Goal: Task Accomplishment & Management: Complete application form

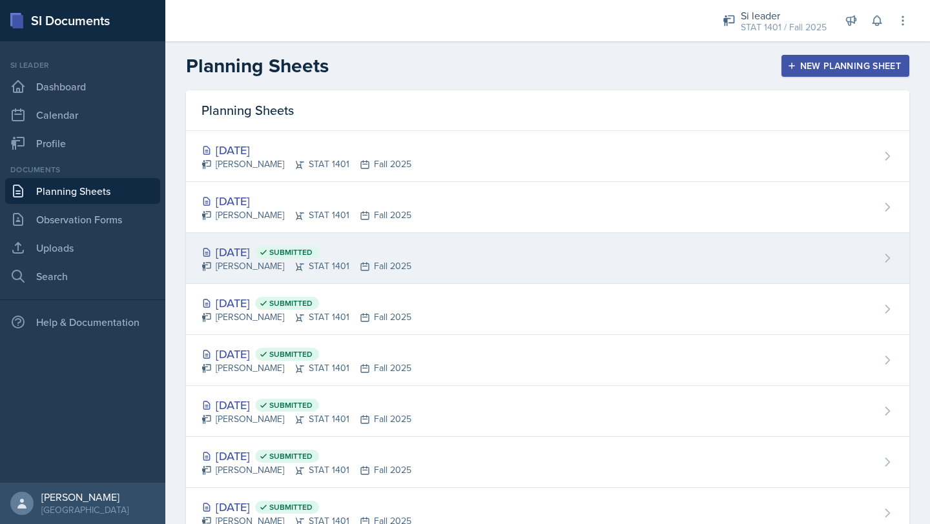
click at [321, 265] on div "[PERSON_NAME] STAT 1401 Fall 2025" at bounding box center [307, 267] width 210 height 14
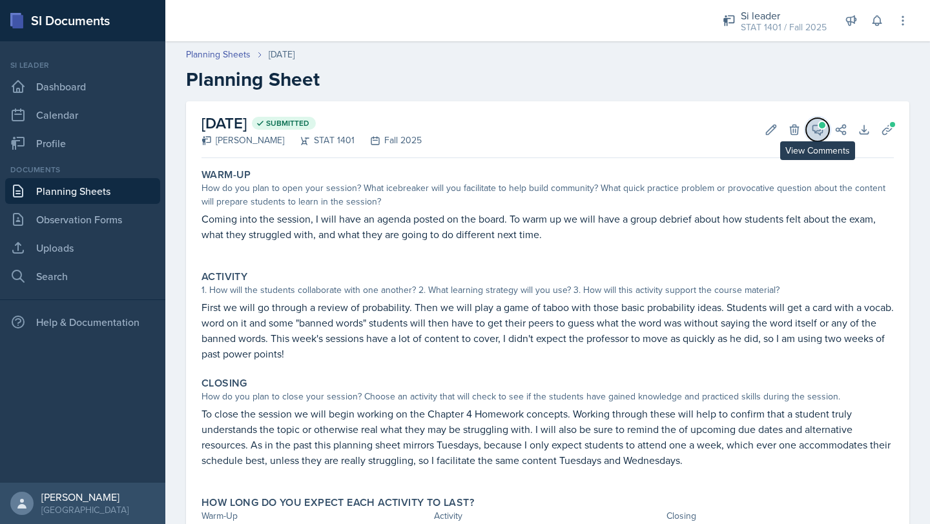
click at [813, 123] on icon at bounding box center [817, 129] width 13 height 13
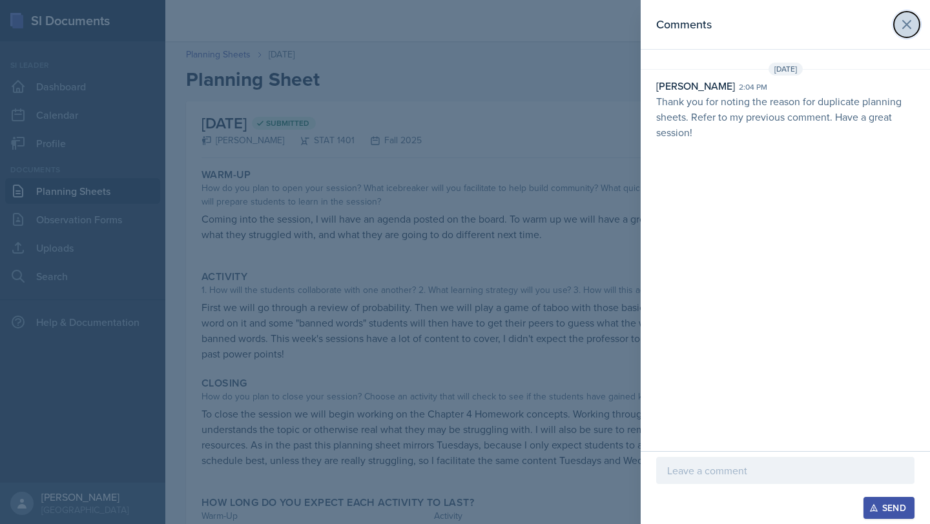
click at [911, 26] on icon at bounding box center [907, 25] width 16 height 16
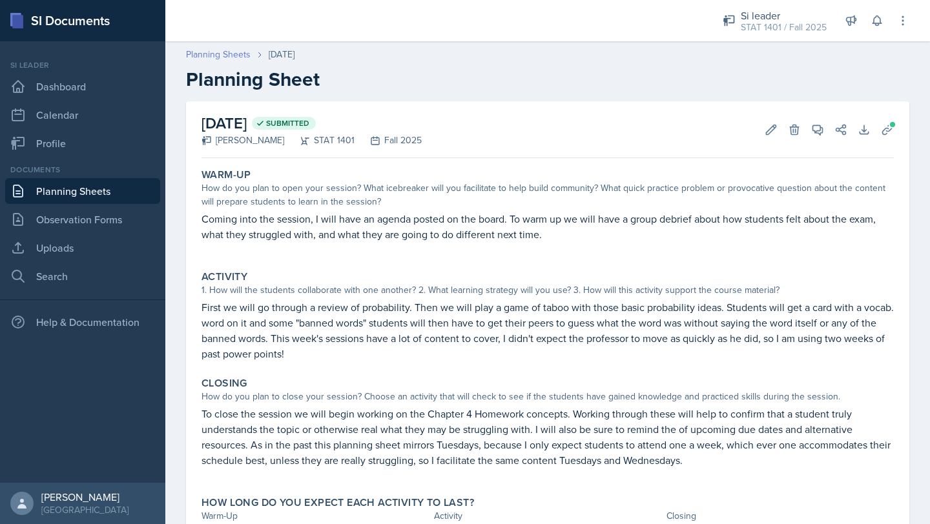
click at [217, 54] on link "Planning Sheets" at bounding box center [218, 55] width 65 height 14
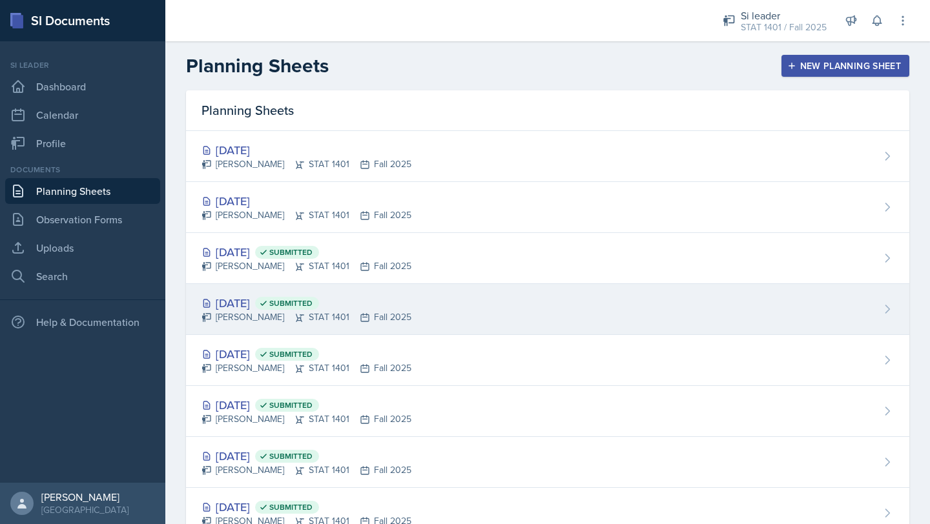
click at [238, 307] on div "[DATE] Submitted" at bounding box center [307, 303] width 210 height 17
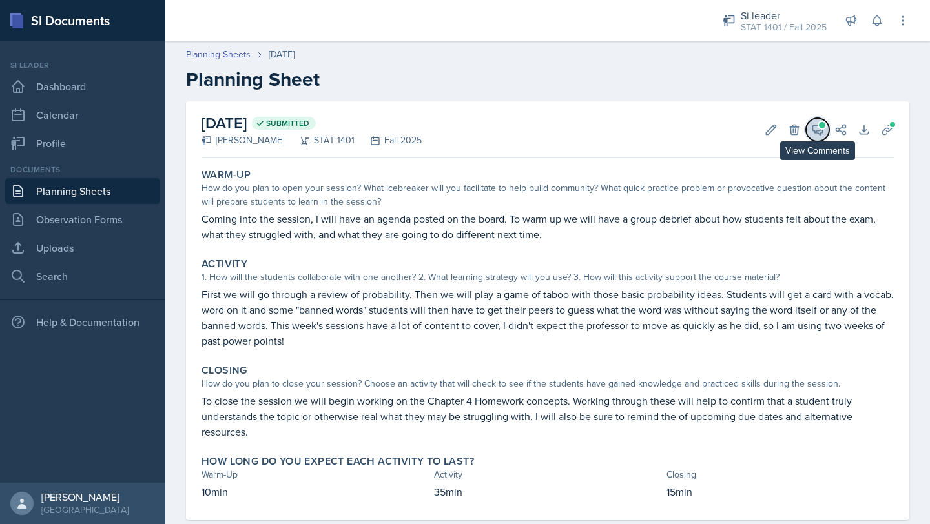
click at [819, 124] on span at bounding box center [822, 125] width 6 height 6
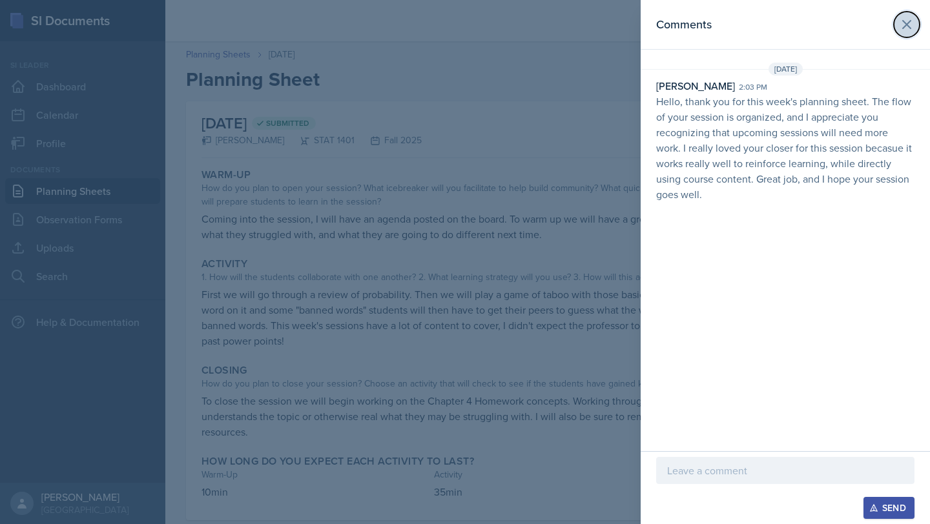
click at [907, 26] on icon at bounding box center [907, 25] width 16 height 16
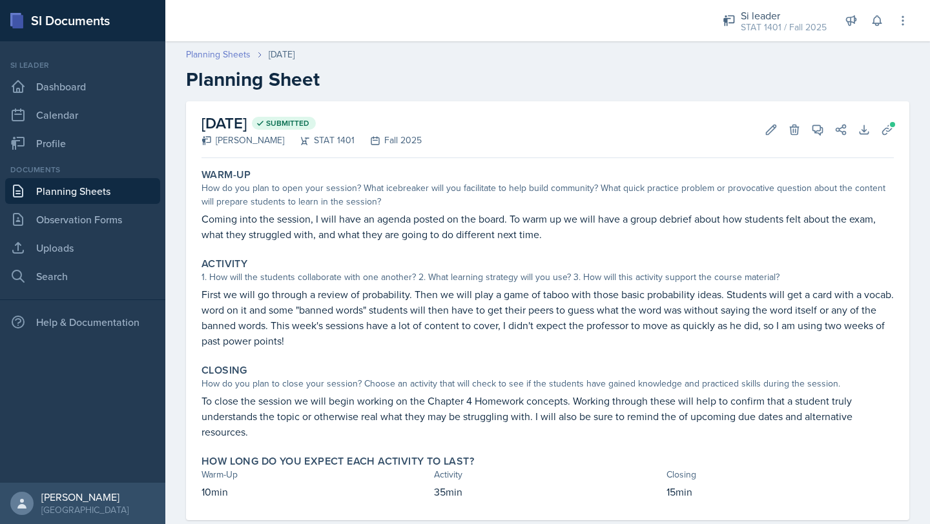
click at [213, 55] on link "Planning Sheets" at bounding box center [218, 55] width 65 height 14
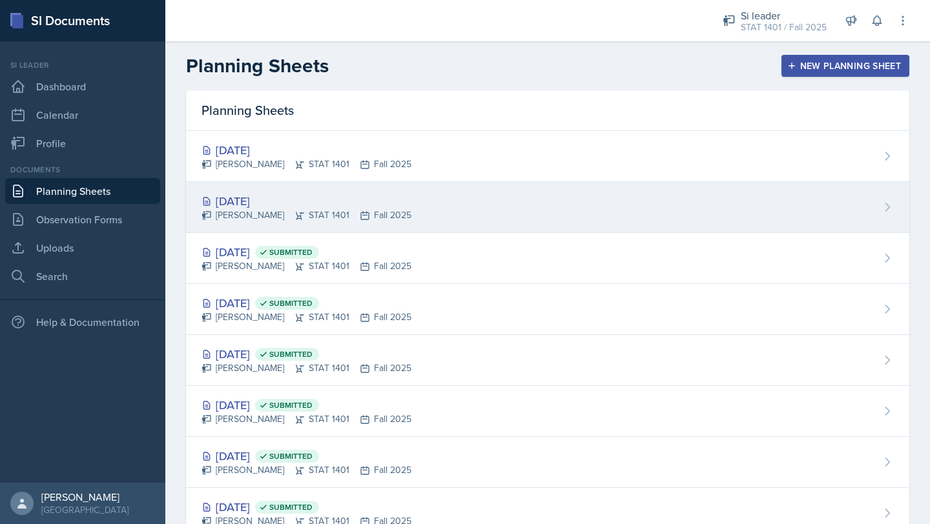
click at [255, 195] on div "[DATE]" at bounding box center [307, 200] width 210 height 17
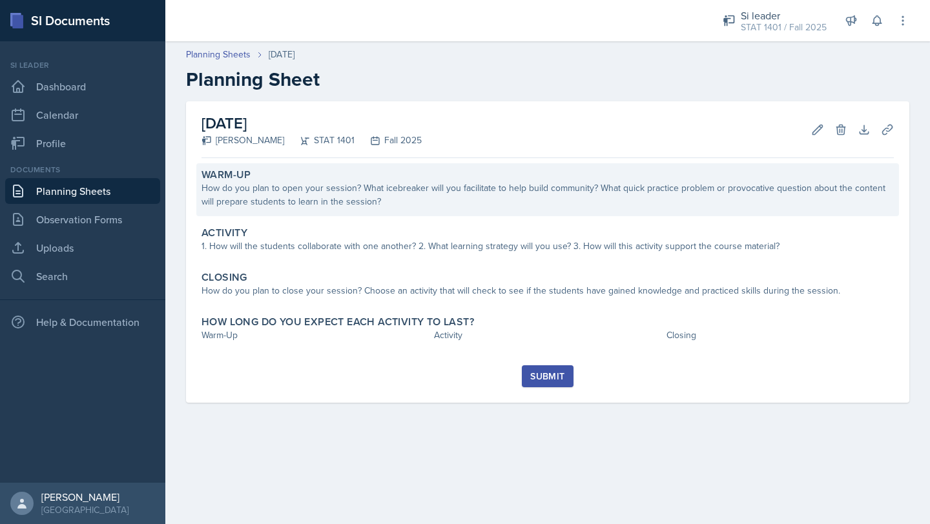
click at [430, 191] on div "How do you plan to open your session? What icebreaker will you facilitate to he…" at bounding box center [548, 194] width 692 height 27
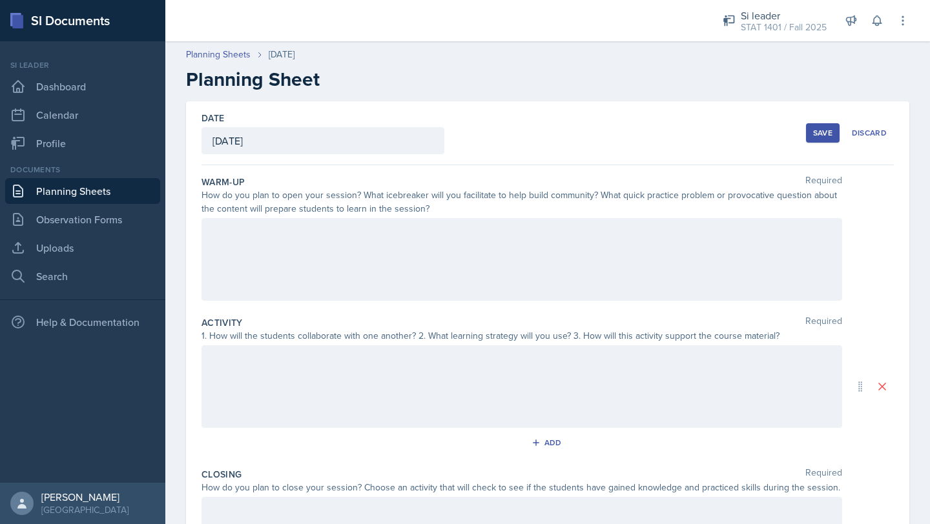
click at [360, 240] on div at bounding box center [522, 259] width 641 height 83
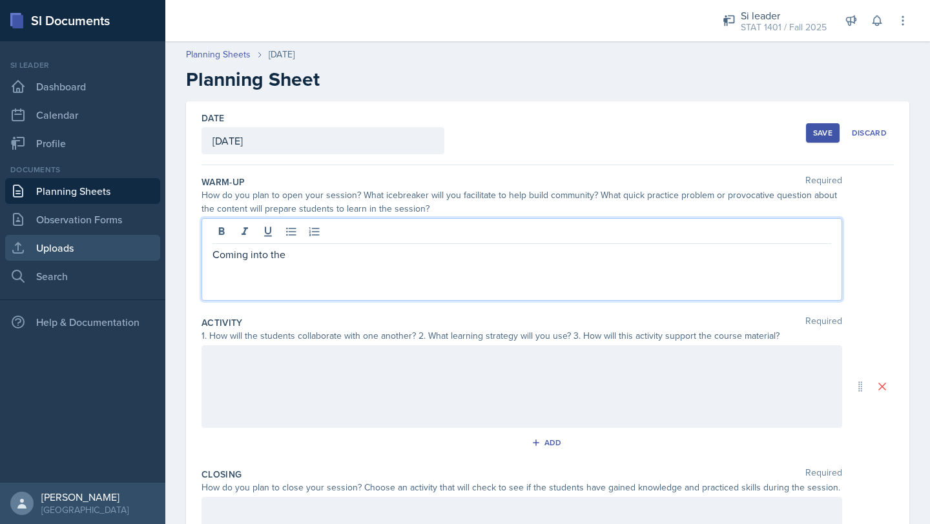
drag, startPoint x: 307, startPoint y: 253, endPoint x: 65, endPoint y: 243, distance: 241.8
click at [65, 243] on div "SI Documents Si leader Dashboard Calendar Profile Documents Planning Sheets Obs…" at bounding box center [465, 262] width 930 height 524
click at [215, 51] on link "Planning Sheets" at bounding box center [218, 55] width 65 height 14
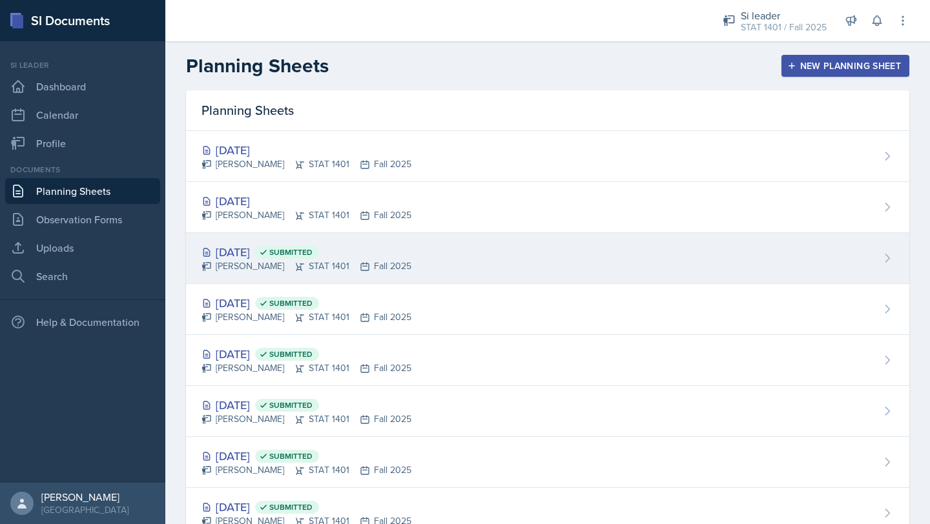
click at [258, 264] on div "[PERSON_NAME] STAT 1401 Fall 2025" at bounding box center [307, 267] width 210 height 14
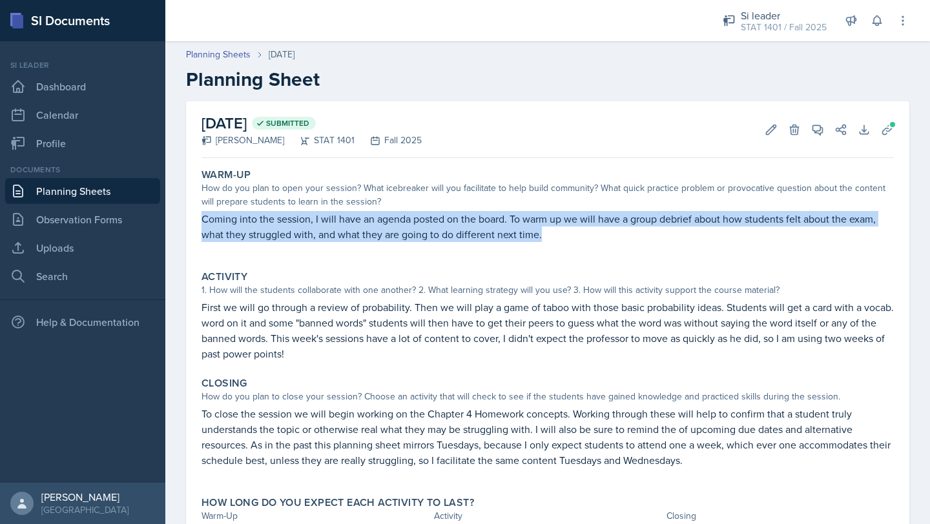
drag, startPoint x: 199, startPoint y: 217, endPoint x: 556, endPoint y: 237, distance: 357.7
click at [558, 238] on div "Warm-Up How do you plan to open your session? What icebreaker will you facilita…" at bounding box center [547, 211] width 703 height 97
copy p "Coming into the session, I will have an agenda posted on the board. To warm up …"
click at [221, 54] on link "Planning Sheets" at bounding box center [218, 55] width 65 height 14
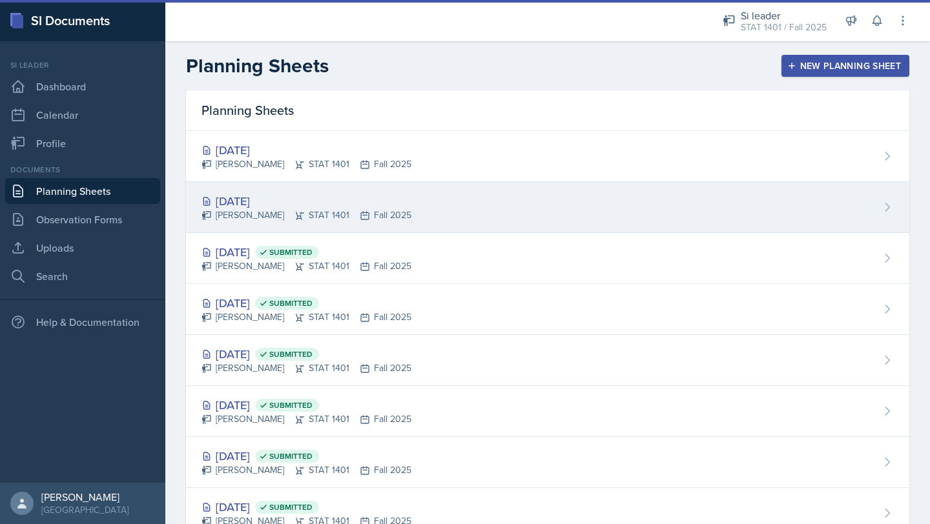
click at [259, 205] on div "[DATE]" at bounding box center [307, 200] width 210 height 17
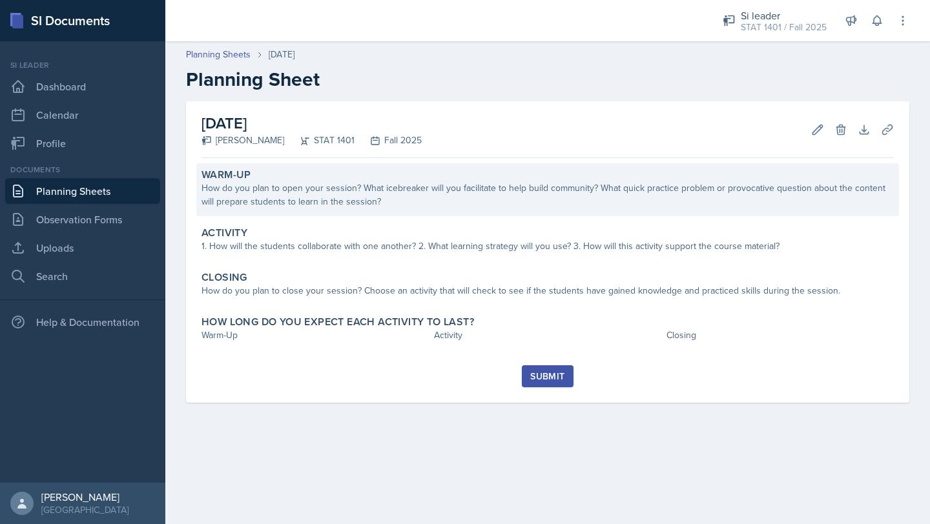
click at [258, 194] on div "How do you plan to open your session? What icebreaker will you facilitate to he…" at bounding box center [548, 194] width 692 height 27
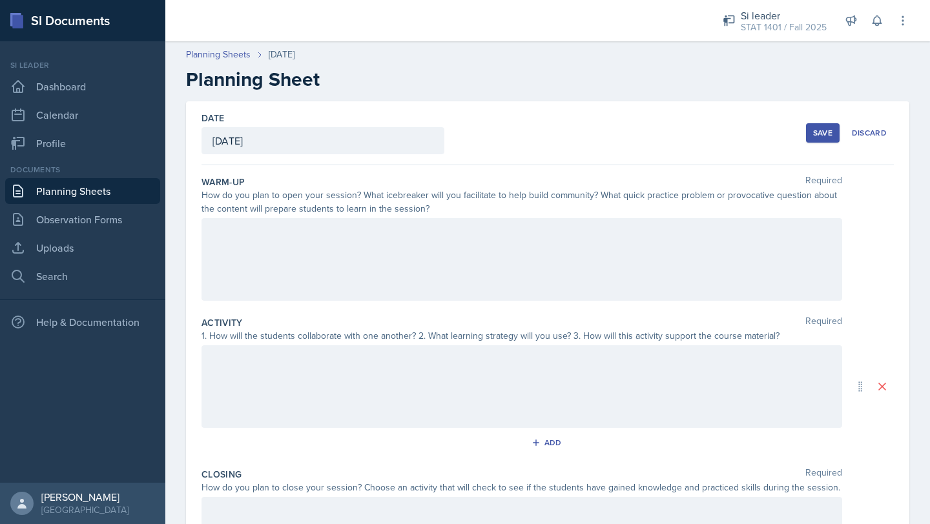
click at [258, 229] on div at bounding box center [522, 259] width 641 height 83
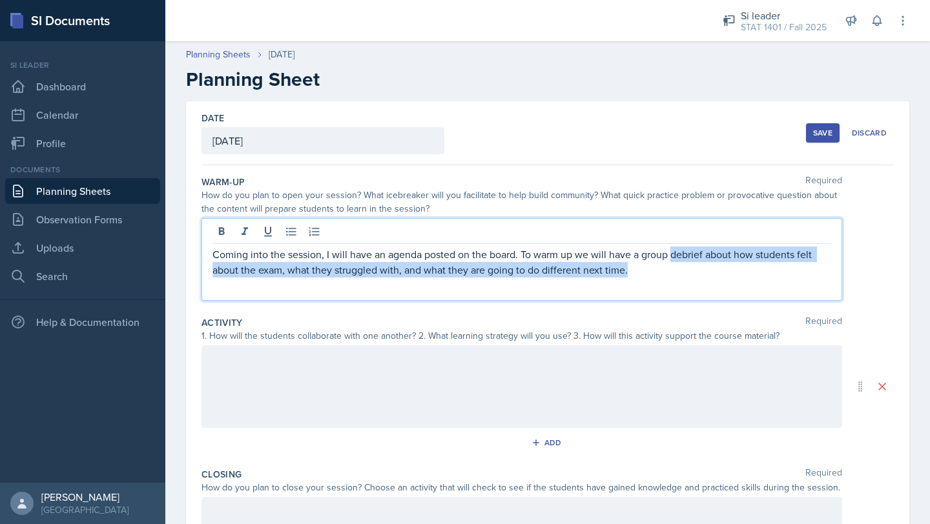
drag, startPoint x: 628, startPoint y: 273, endPoint x: 674, endPoint y: 255, distance: 48.5
click at [674, 255] on p "Coming into the session, I will have an agenda posted on the board. To warm up …" at bounding box center [522, 262] width 619 height 31
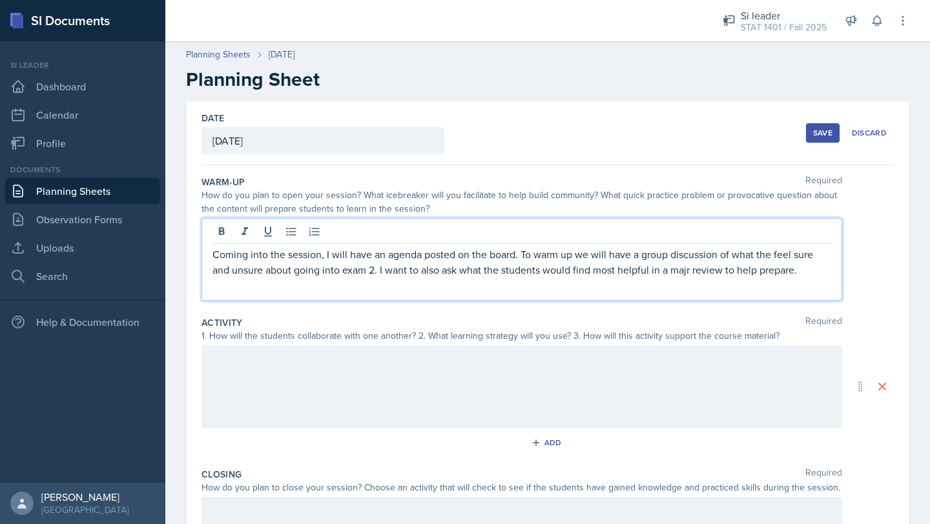
click at [687, 271] on p "Coming into the session, I will have an agenda posted on the board. To warm up …" at bounding box center [522, 262] width 619 height 31
click at [808, 276] on p "Coming into the session, I will have an agenda posted on the board. To warm up …" at bounding box center [522, 262] width 619 height 31
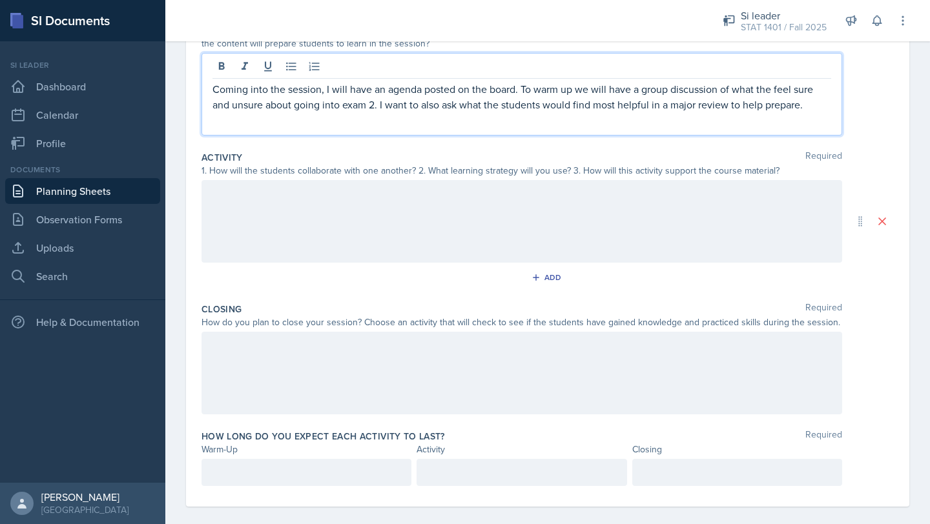
scroll to position [162, 0]
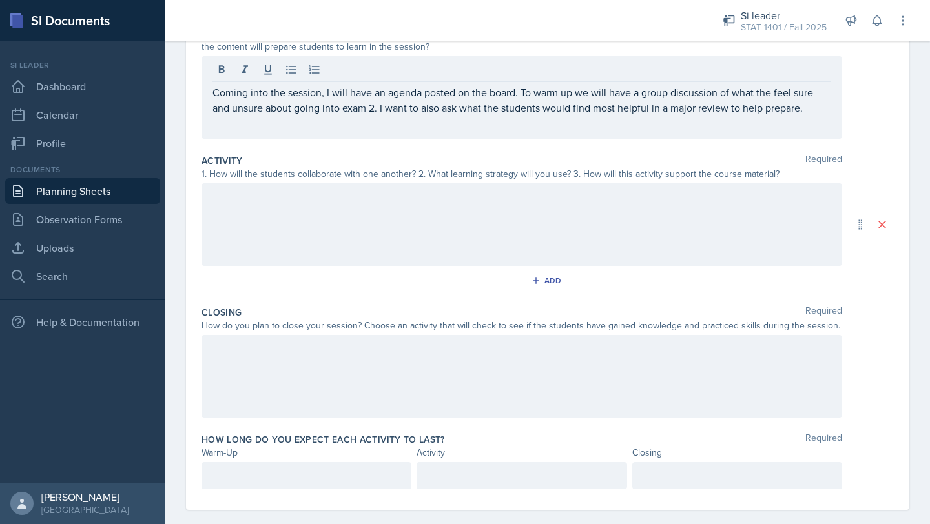
click at [464, 233] on div at bounding box center [522, 224] width 641 height 83
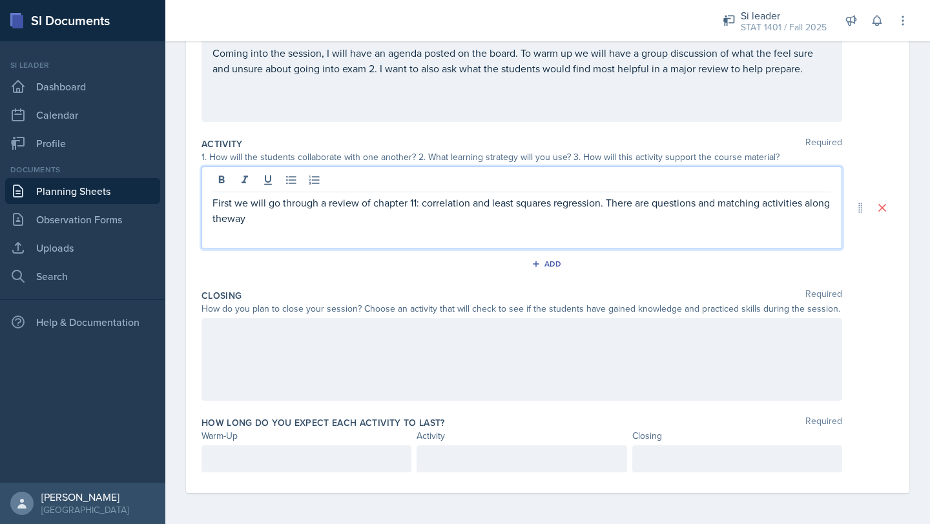
click at [253, 218] on p "First we will go through a review of chapter 11: correlation and least squares …" at bounding box center [522, 210] width 619 height 31
click at [282, 218] on p "First we will go through a review of chapter 11: correlation and least squares …" at bounding box center [522, 210] width 619 height 31
click at [254, 358] on div at bounding box center [522, 359] width 641 height 83
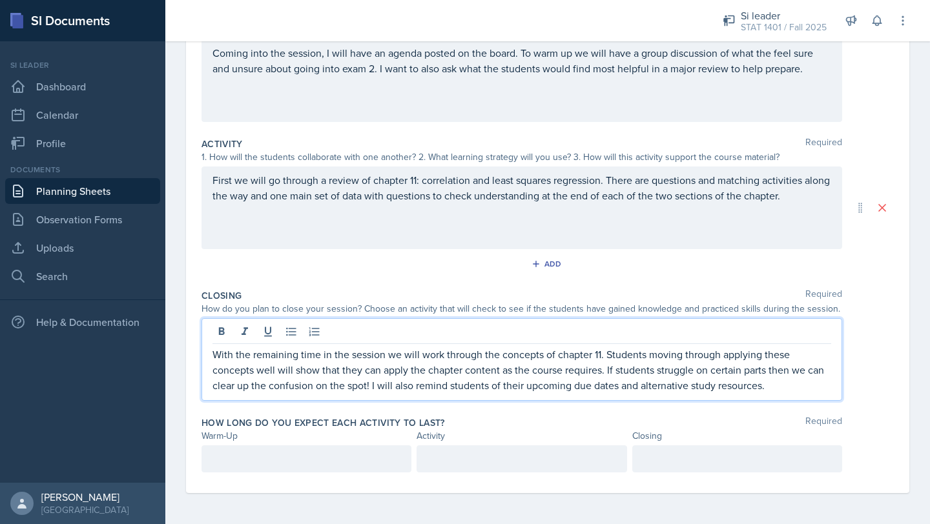
scroll to position [202, 0]
click at [273, 453] on p at bounding box center [307, 459] width 188 height 16
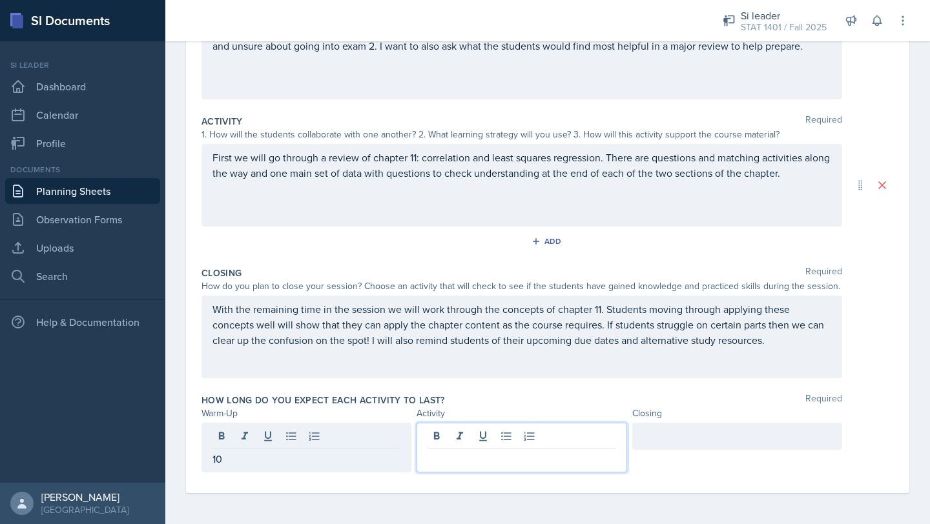
click at [510, 437] on div at bounding box center [522, 448] width 210 height 50
drag, startPoint x: 698, startPoint y: 441, endPoint x: 695, endPoint y: 433, distance: 8.4
click at [698, 438] on div at bounding box center [737, 436] width 210 height 27
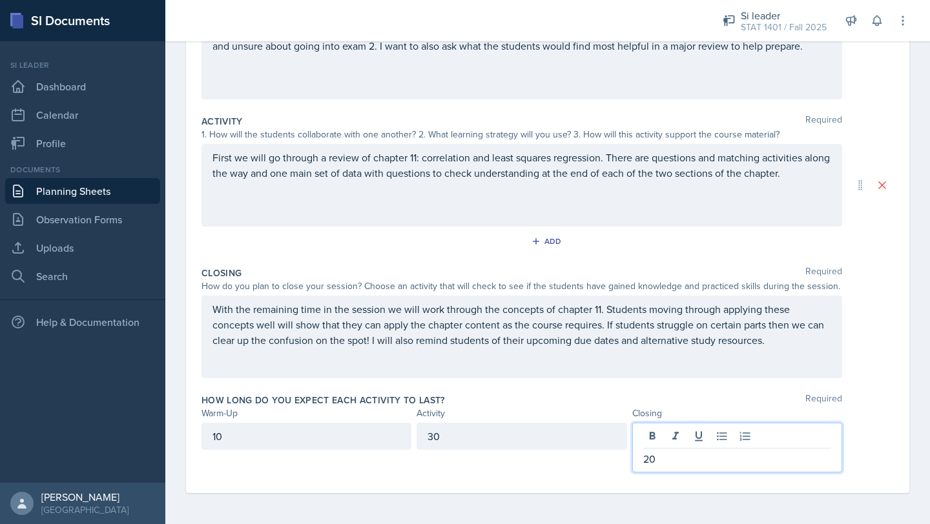
click at [339, 441] on div "10" at bounding box center [307, 436] width 210 height 27
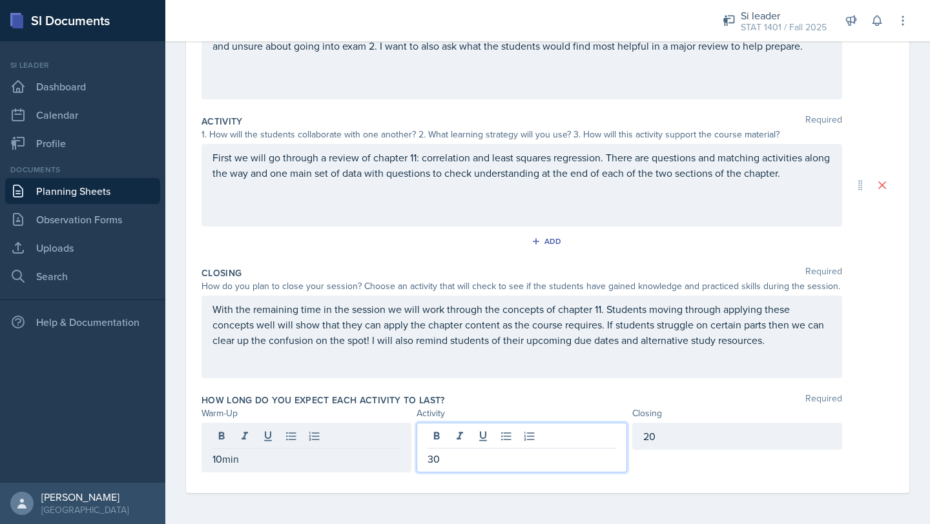
click at [528, 441] on div "30" at bounding box center [522, 448] width 210 height 50
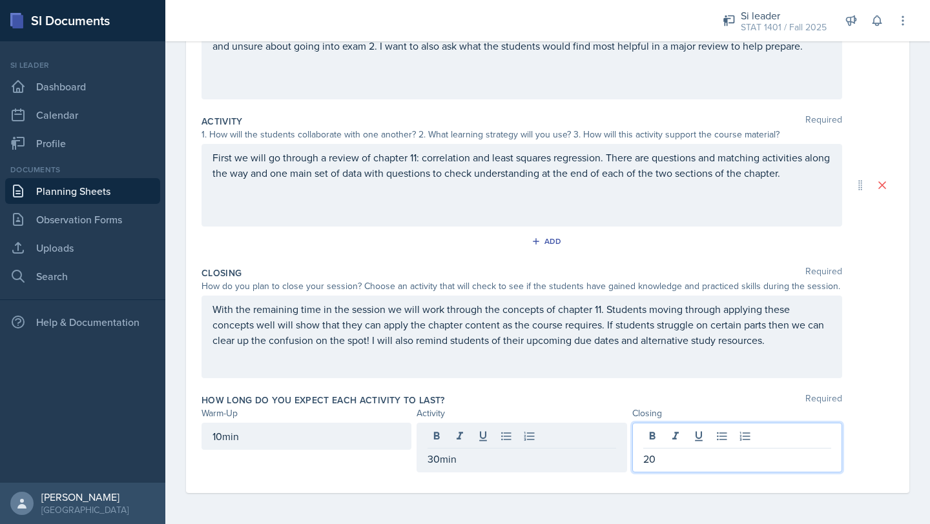
click at [718, 439] on div "20" at bounding box center [737, 448] width 210 height 50
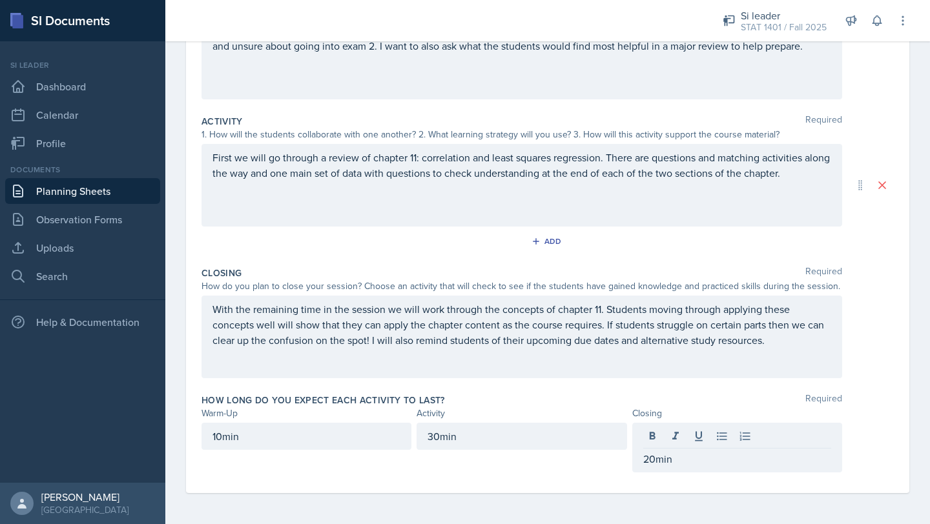
click at [614, 379] on div "Closing Required How do you plan to close your session? Choose an activity that…" at bounding box center [548, 325] width 692 height 127
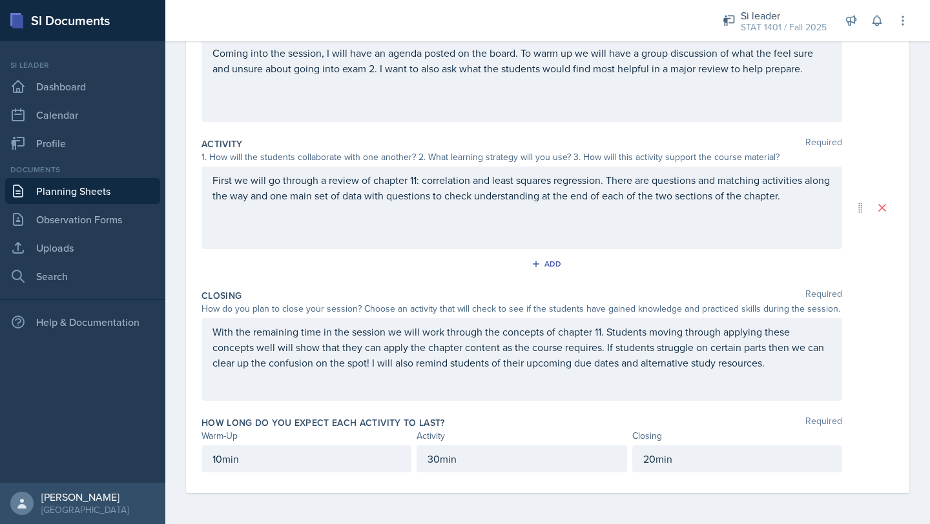
scroll to position [0, 0]
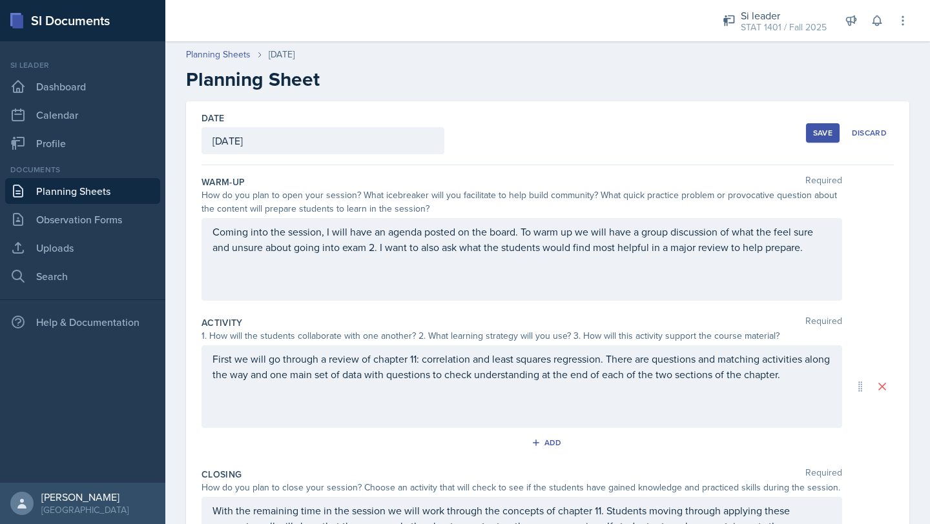
click at [813, 134] on div "Save" at bounding box center [822, 133] width 19 height 10
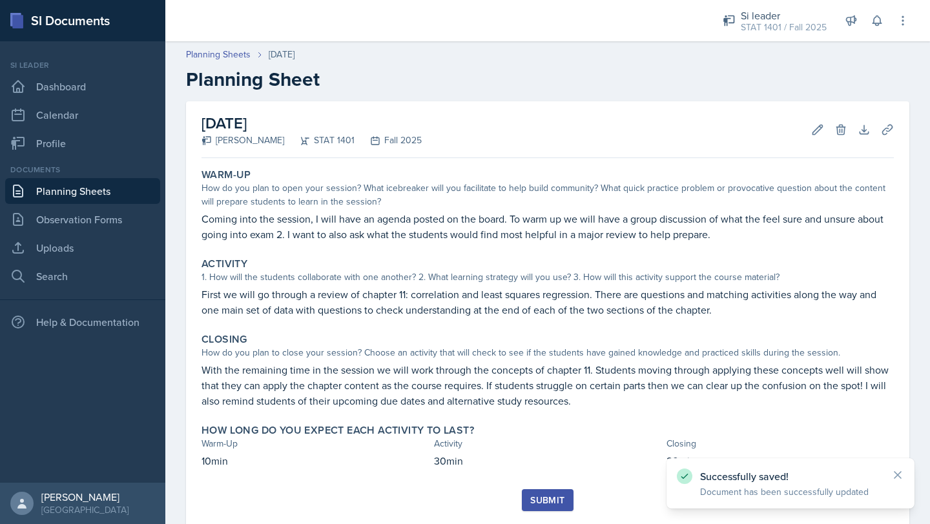
scroll to position [34, 0]
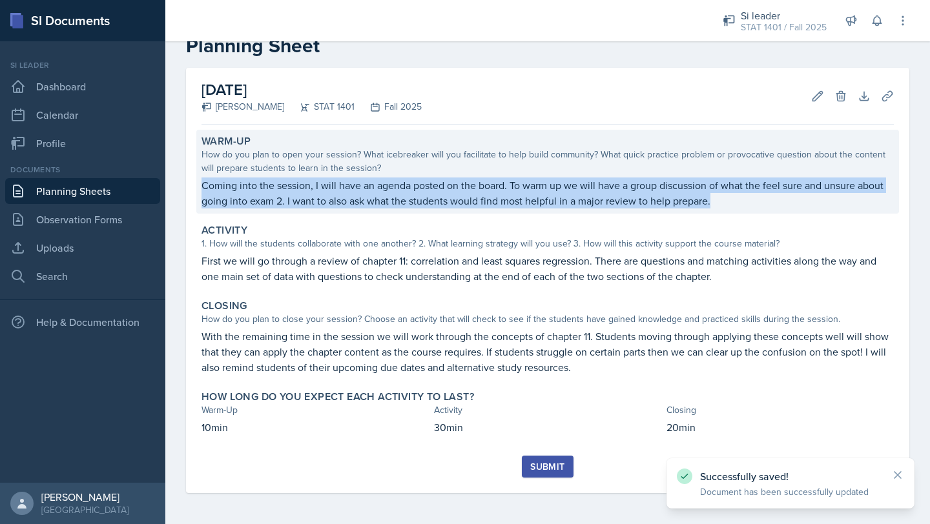
drag, startPoint x: 200, startPoint y: 184, endPoint x: 506, endPoint y: 211, distance: 307.4
click at [506, 211] on div "Warm-Up How do you plan to open your session? What icebreaker will you facilita…" at bounding box center [547, 172] width 703 height 84
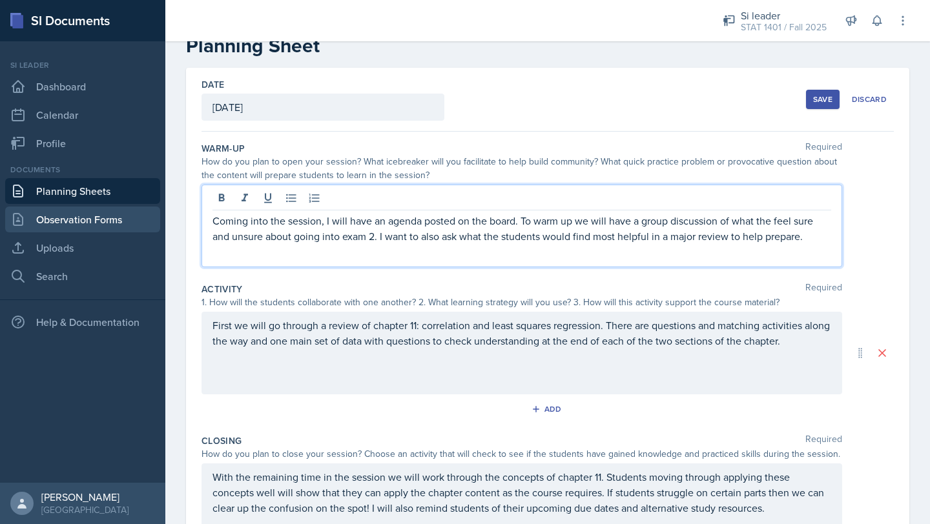
drag, startPoint x: 812, startPoint y: 215, endPoint x: 156, endPoint y: 212, distance: 655.6
click at [156, 212] on div "SI Documents Si leader Dashboard Calendar Profile Documents Planning Sheets Obs…" at bounding box center [465, 262] width 930 height 524
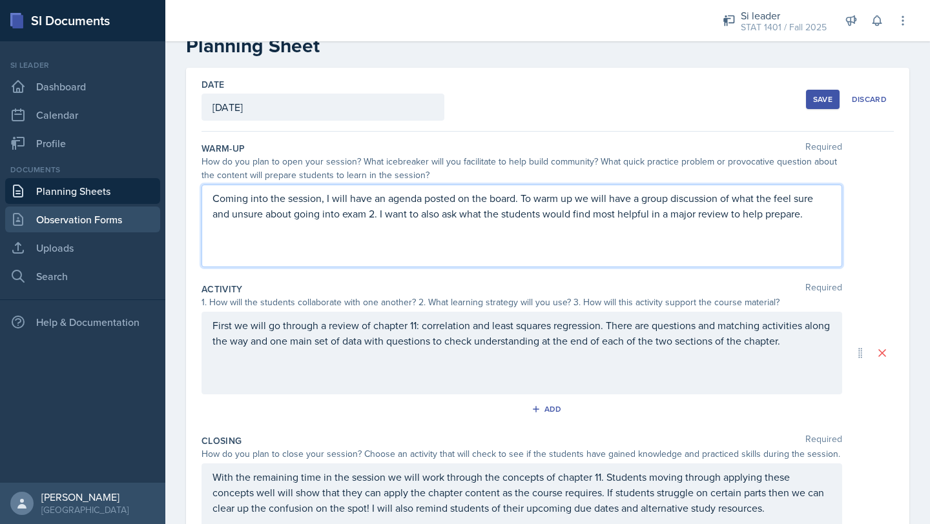
scroll to position [11, 0]
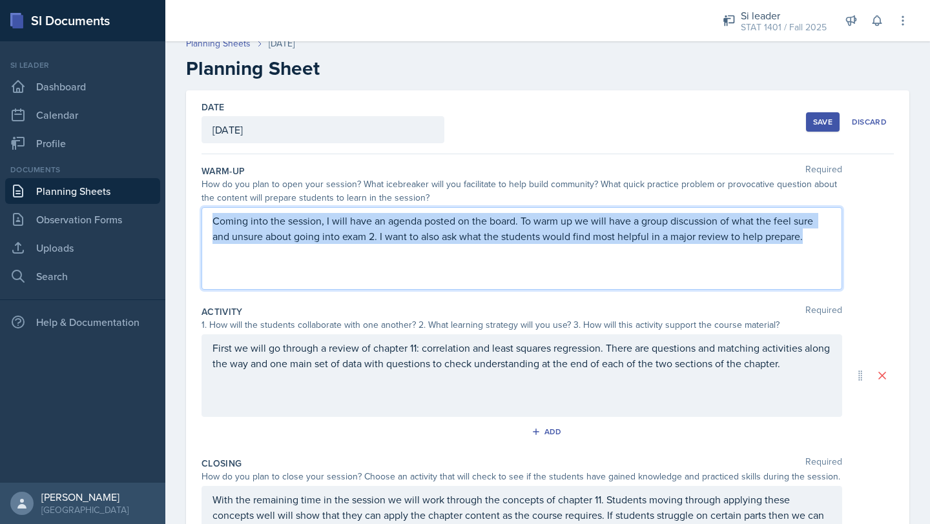
drag, startPoint x: 214, startPoint y: 220, endPoint x: 796, endPoint y: 252, distance: 582.8
click at [796, 252] on div "Coming into the session, I will have an agenda posted on the board. To warm up …" at bounding box center [522, 248] width 641 height 83
copy p "Coming into the session, I will have an agenda posted on the board. To warm up …"
click at [201, 42] on link "Planning Sheets" at bounding box center [218, 44] width 65 height 14
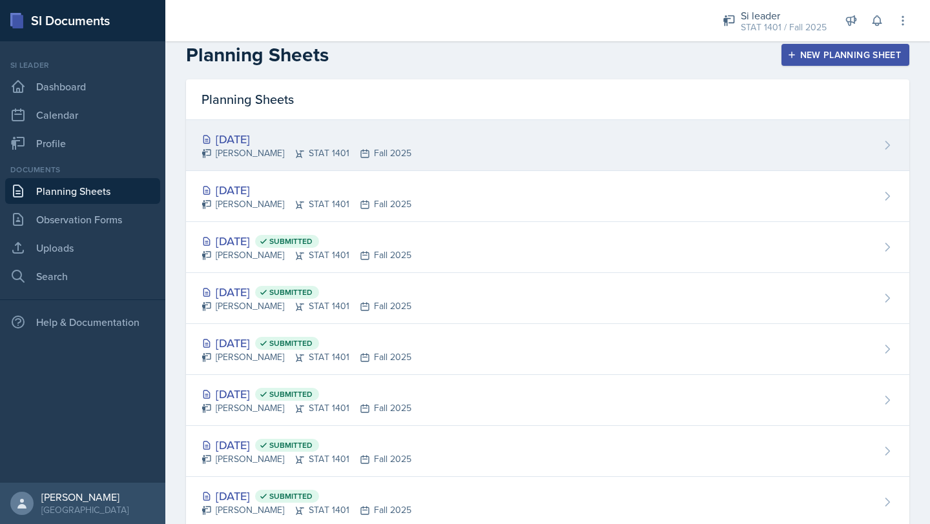
click at [285, 133] on div "[DATE]" at bounding box center [307, 138] width 210 height 17
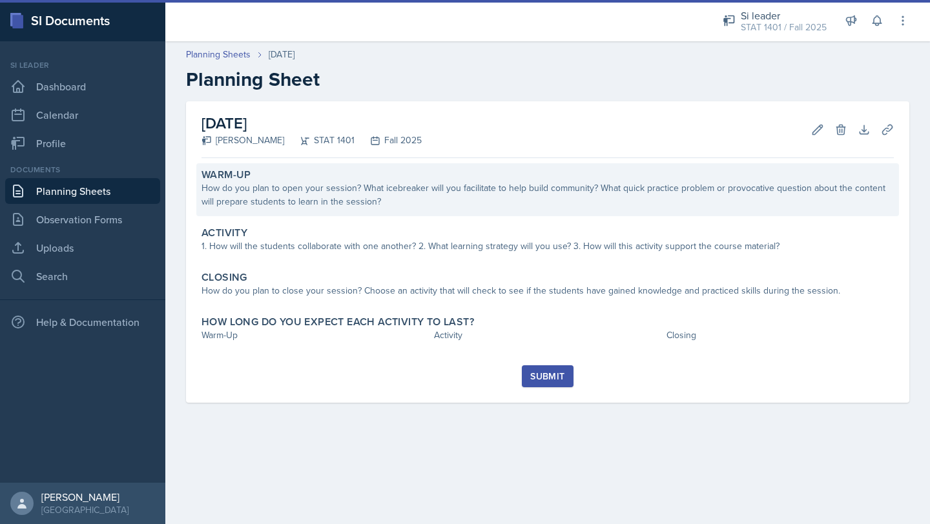
click at [292, 203] on div "How do you plan to open your session? What icebreaker will you facilitate to he…" at bounding box center [548, 194] width 692 height 27
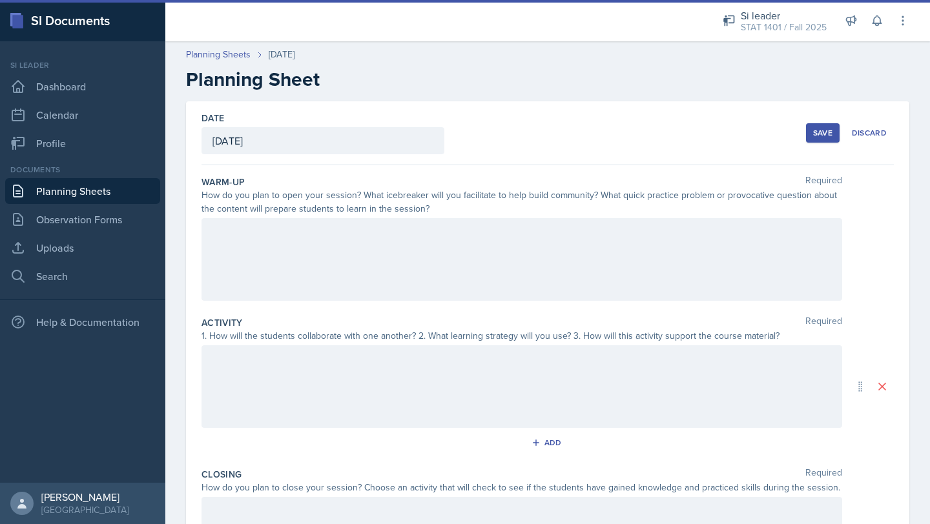
click at [278, 253] on div at bounding box center [522, 259] width 641 height 83
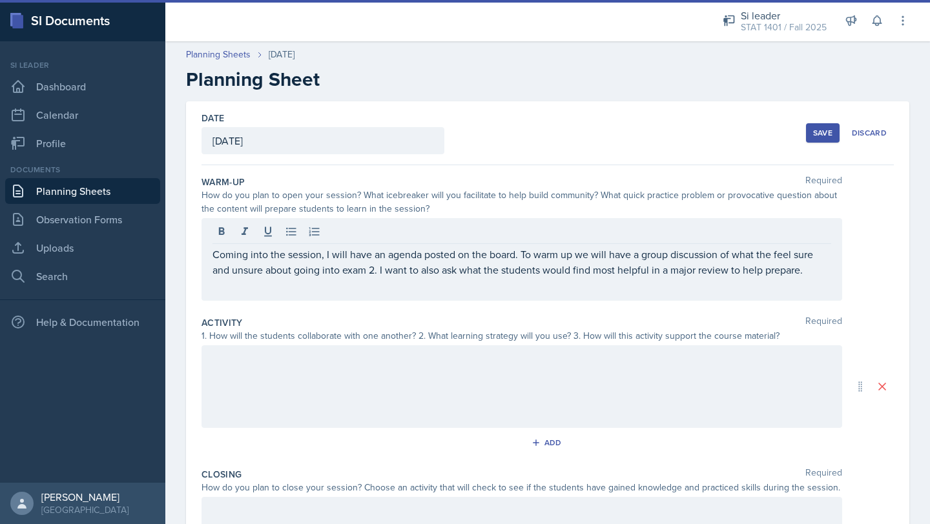
click at [824, 125] on button "Save" at bounding box center [823, 132] width 34 height 19
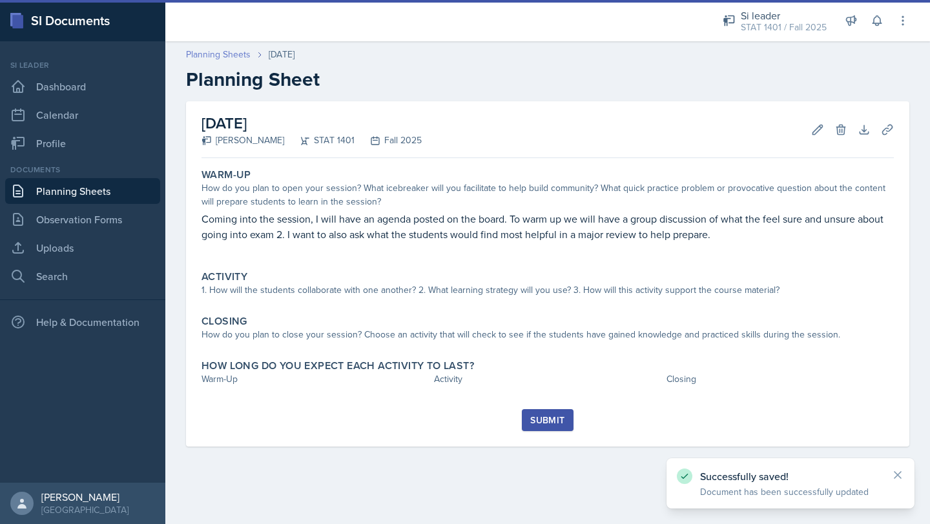
click at [236, 52] on link "Planning Sheets" at bounding box center [218, 55] width 65 height 14
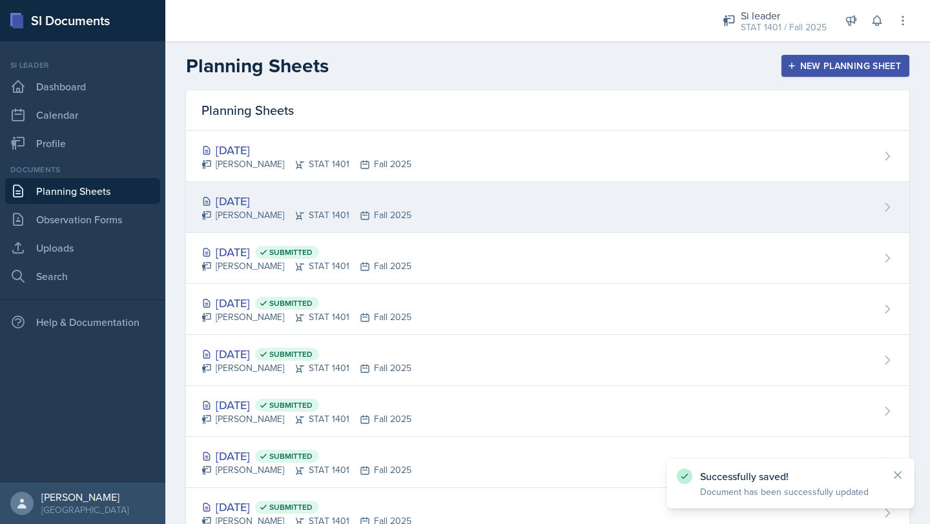
click at [240, 189] on div "[DATE] [PERSON_NAME] STAT 1401 Fall 2025" at bounding box center [547, 207] width 723 height 51
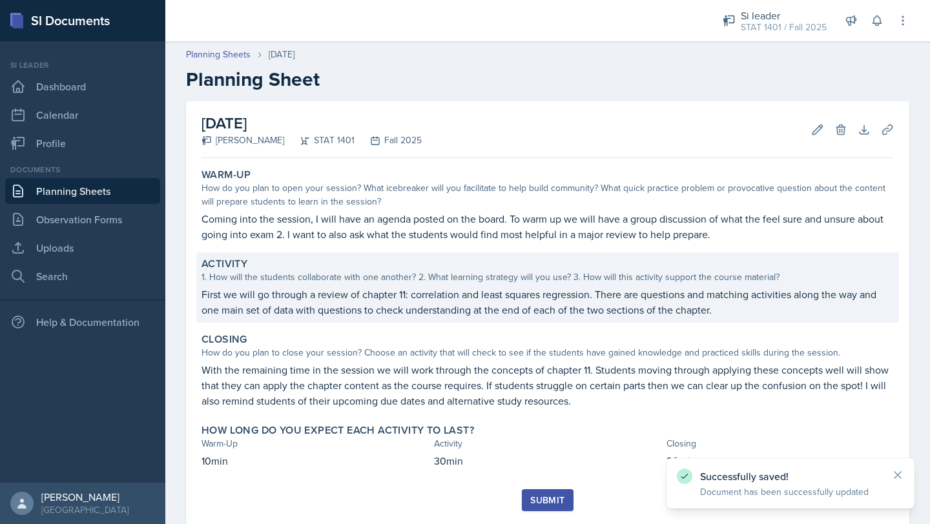
click at [298, 274] on div "1. How will the students collaborate with one another? 2. What learning strateg…" at bounding box center [548, 278] width 692 height 14
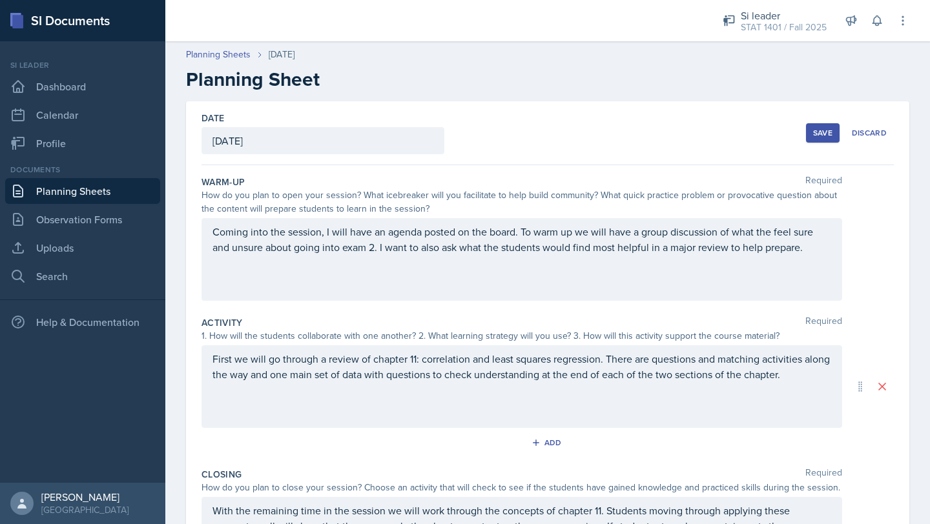
drag, startPoint x: 211, startPoint y: 360, endPoint x: 307, endPoint y: 406, distance: 107.2
click at [307, 406] on div "First we will go through a review of chapter 11: correlation and least squares …" at bounding box center [522, 387] width 641 height 83
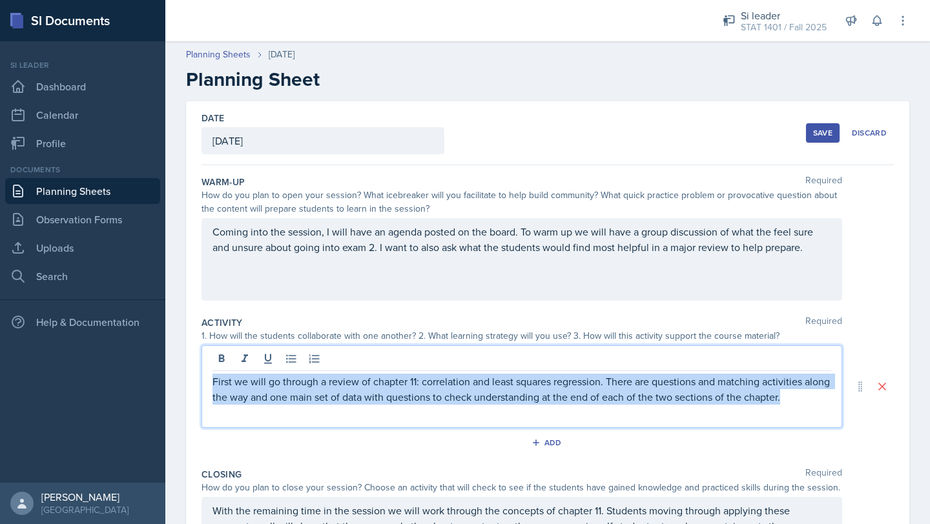
drag, startPoint x: 212, startPoint y: 383, endPoint x: 825, endPoint y: 404, distance: 614.0
click at [825, 404] on p "First we will go through a review of chapter 11: correlation and least squares …" at bounding box center [522, 389] width 619 height 31
copy p "First we will go through a review of chapter 11: correlation and least squares …"
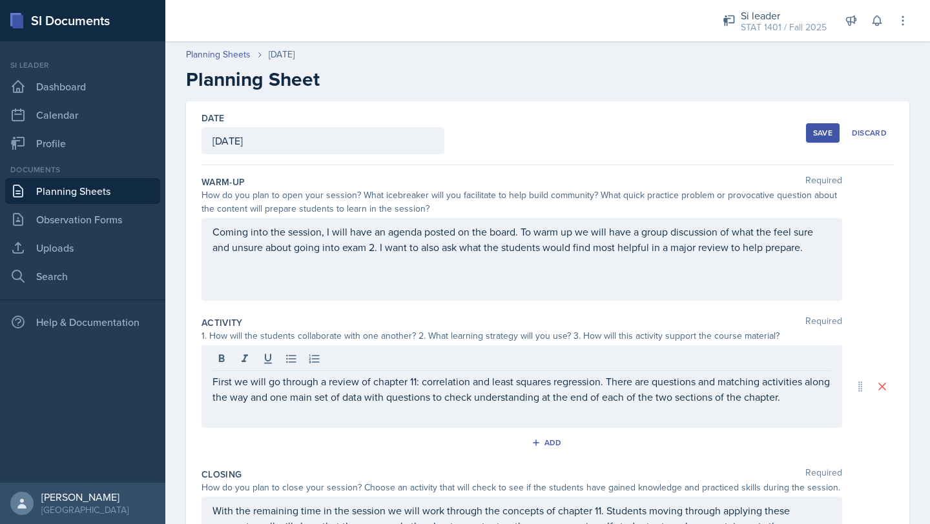
click at [216, 64] on div "Planning Sheets [DATE] Planning Sheet" at bounding box center [547, 69] width 765 height 43
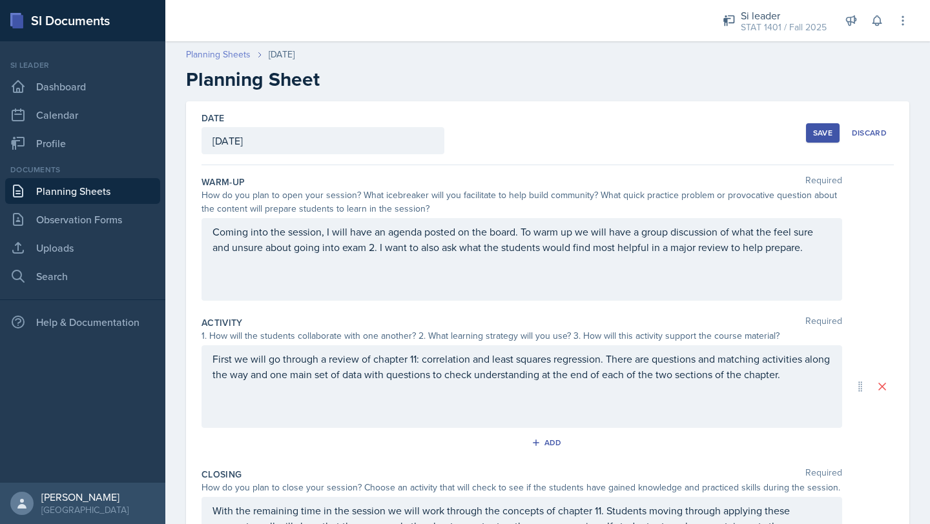
click at [216, 56] on link "Planning Sheets" at bounding box center [218, 55] width 65 height 14
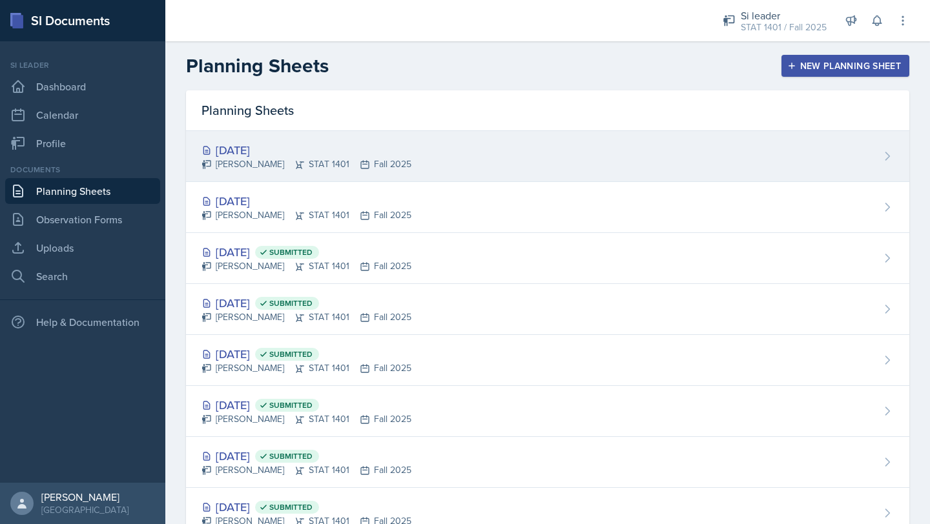
click at [451, 160] on div "[DATE] [PERSON_NAME] STAT 1401 Fall 2025" at bounding box center [547, 156] width 723 height 51
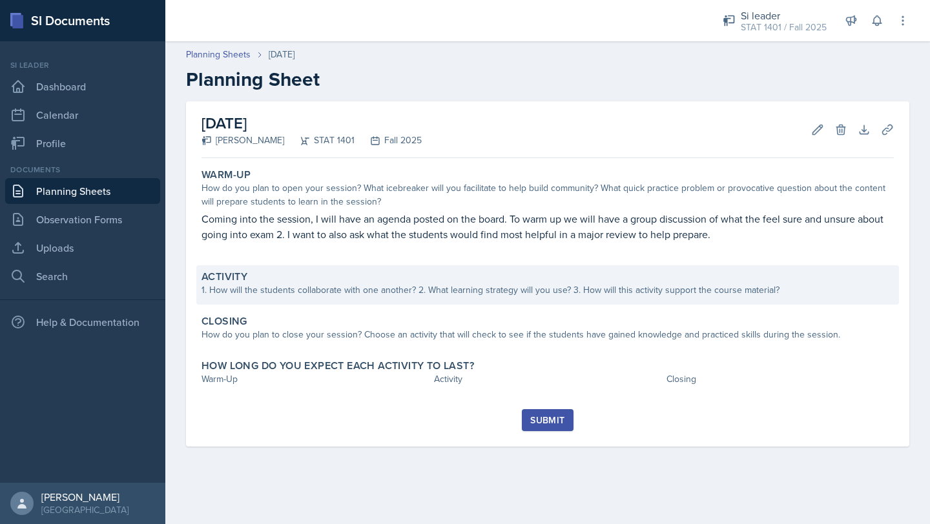
click at [273, 289] on div "1. How will the students collaborate with one another? 2. What learning strateg…" at bounding box center [548, 291] width 692 height 14
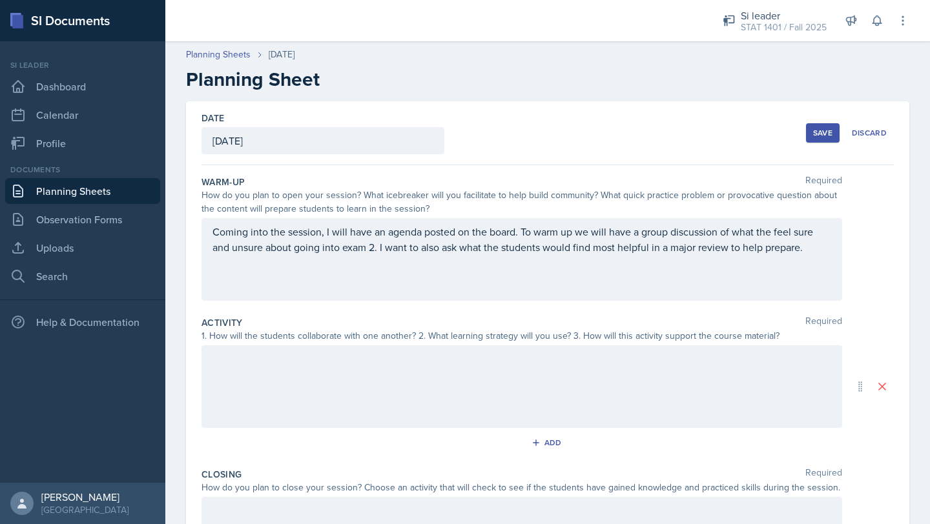
click at [264, 371] on div at bounding box center [522, 387] width 641 height 83
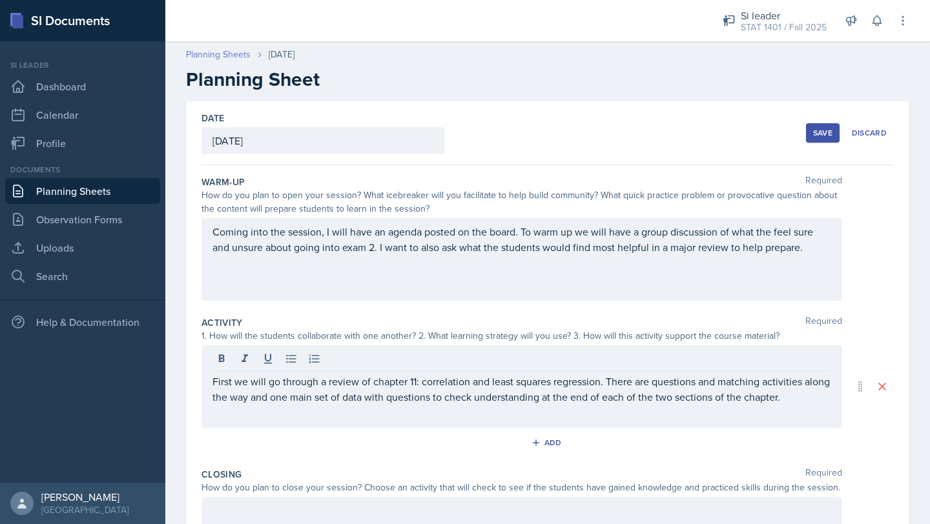
click at [225, 59] on link "Planning Sheets" at bounding box center [218, 55] width 65 height 14
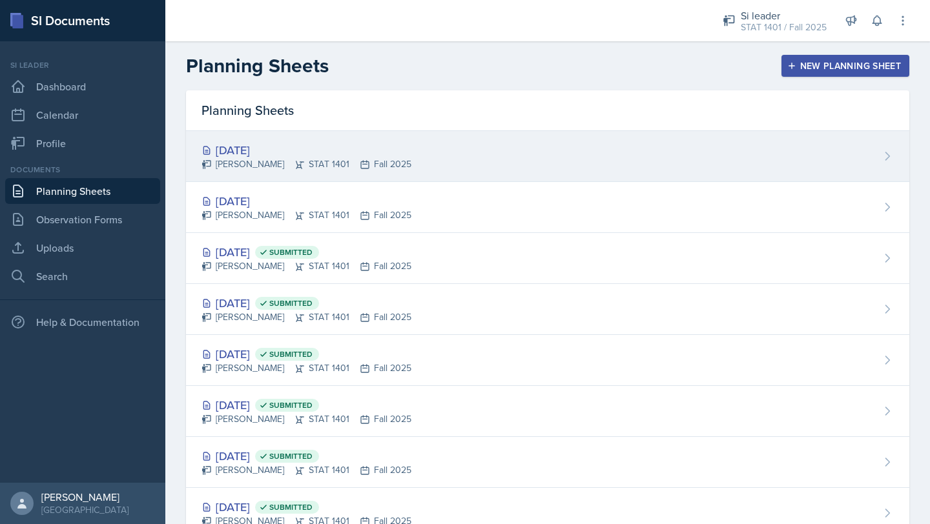
click at [266, 149] on div "[DATE]" at bounding box center [307, 149] width 210 height 17
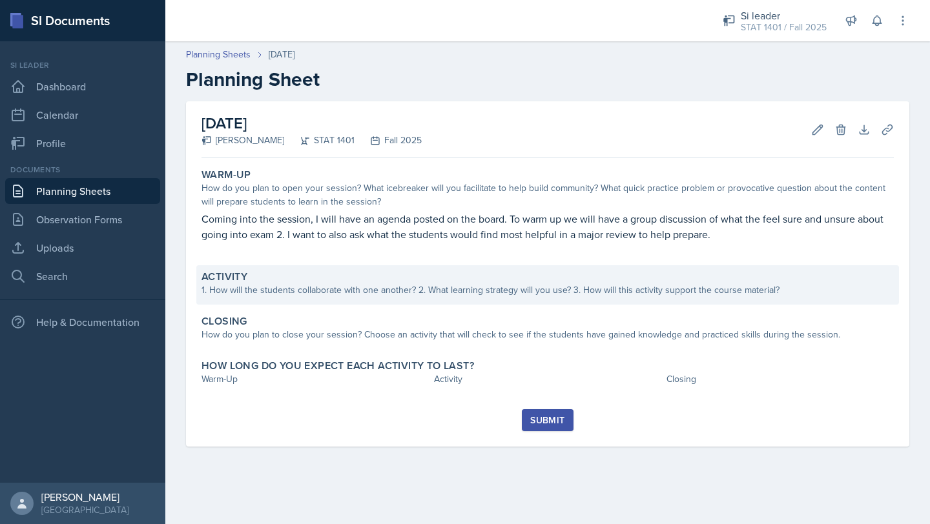
click at [267, 286] on div "1. How will the students collaborate with one another? 2. What learning strateg…" at bounding box center [548, 291] width 692 height 14
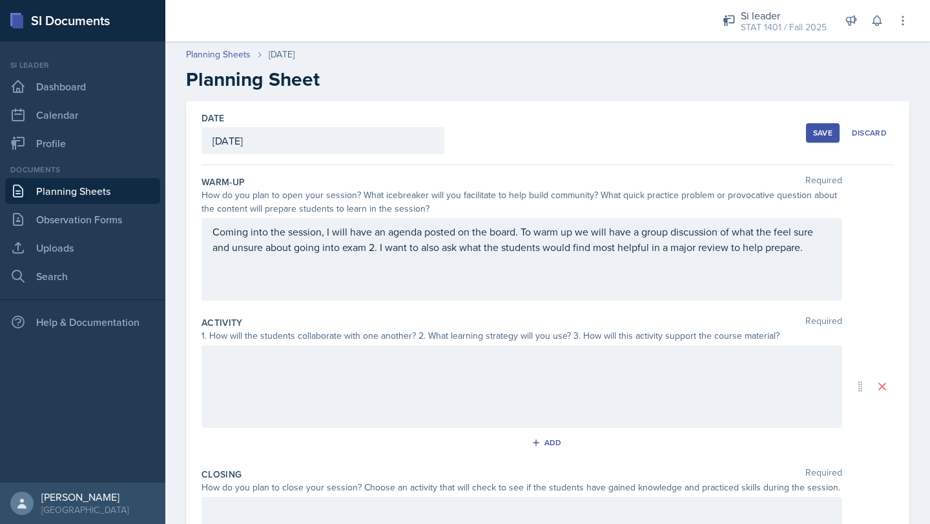
click at [271, 350] on div at bounding box center [522, 387] width 641 height 83
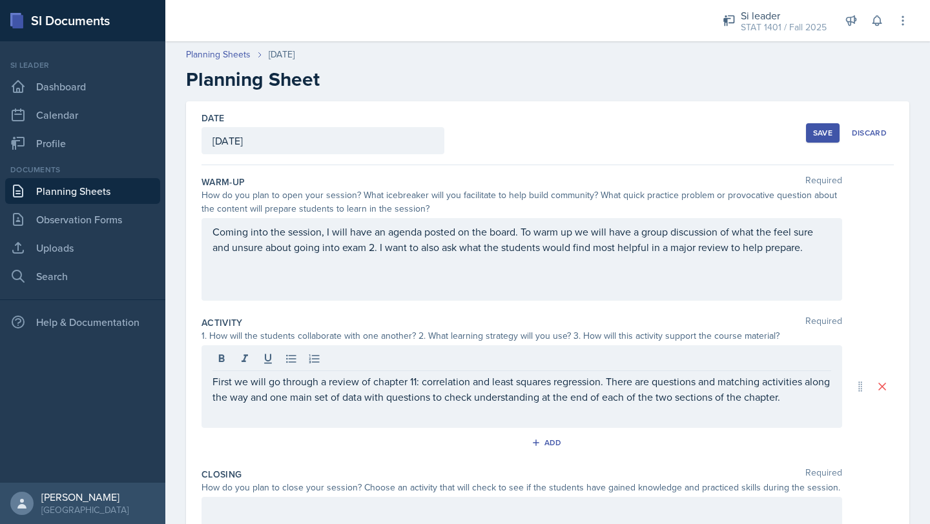
click at [822, 139] on button "Save" at bounding box center [823, 132] width 34 height 19
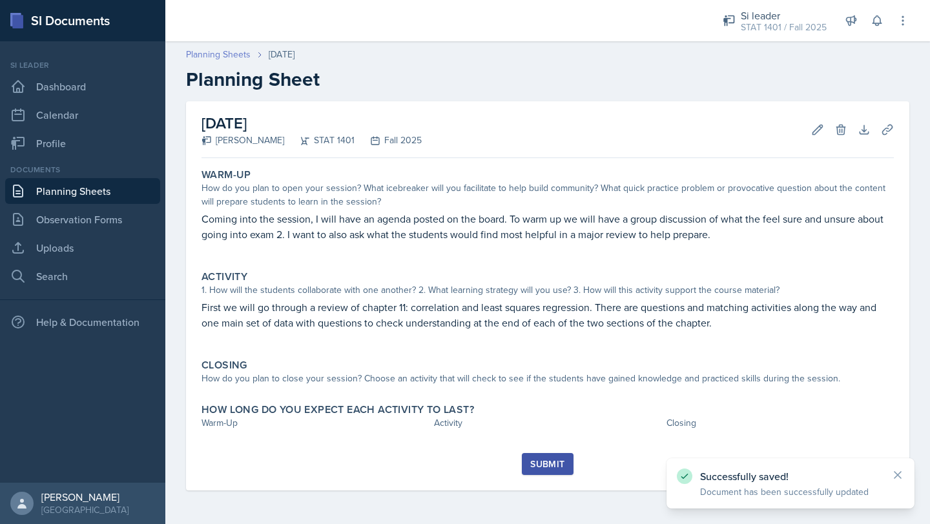
click at [198, 50] on link "Planning Sheets" at bounding box center [218, 55] width 65 height 14
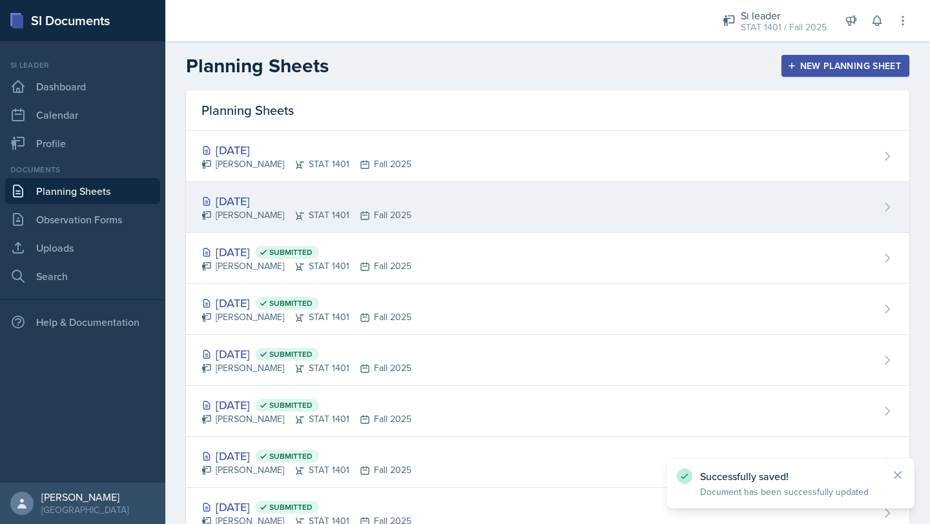
click at [295, 212] on icon at bounding box center [300, 216] width 10 height 10
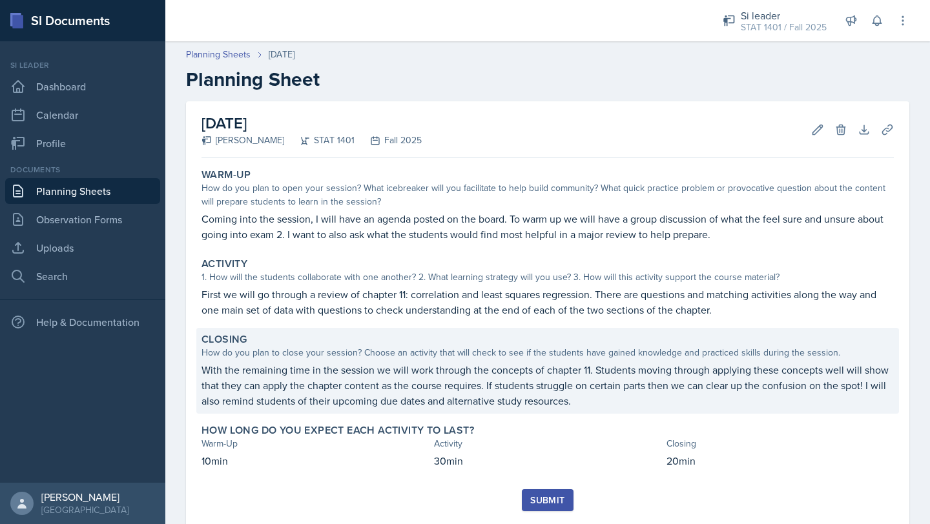
click at [209, 375] on p "With the remaining time in the session we will work through the concepts of cha…" at bounding box center [548, 385] width 692 height 47
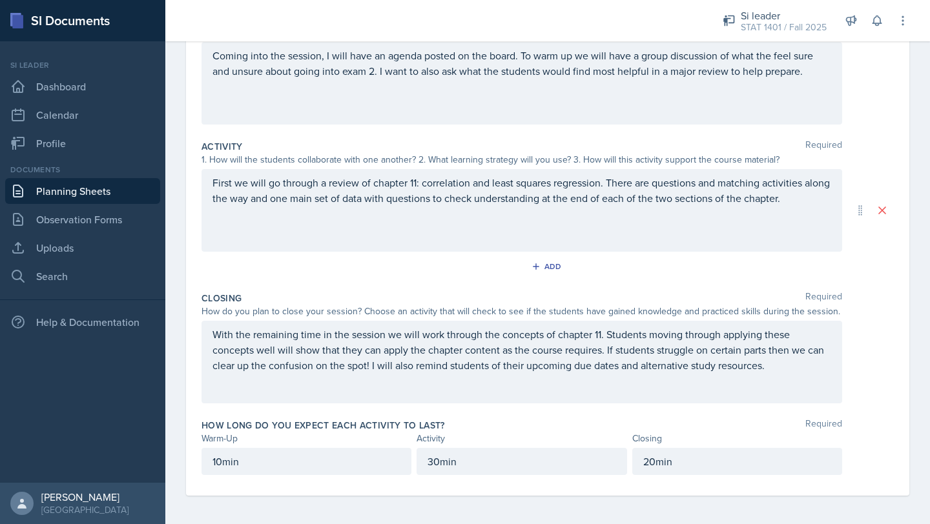
scroll to position [179, 0]
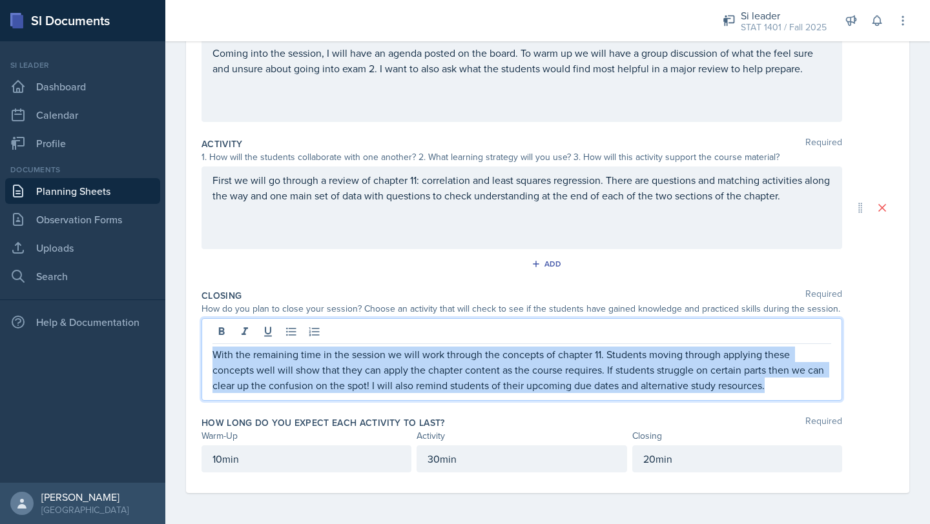
drag, startPoint x: 212, startPoint y: 330, endPoint x: 287, endPoint y: 404, distance: 105.5
click at [287, 404] on div "Closing Required How do you plan to close your session? Choose an activity that…" at bounding box center [548, 347] width 692 height 127
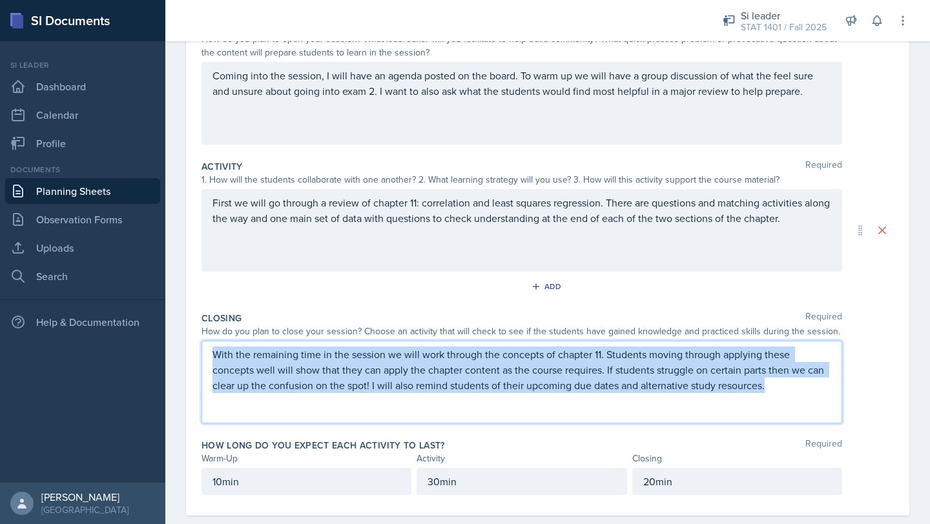
copy p "With the remaining time in the session we will work through the concepts of cha…"
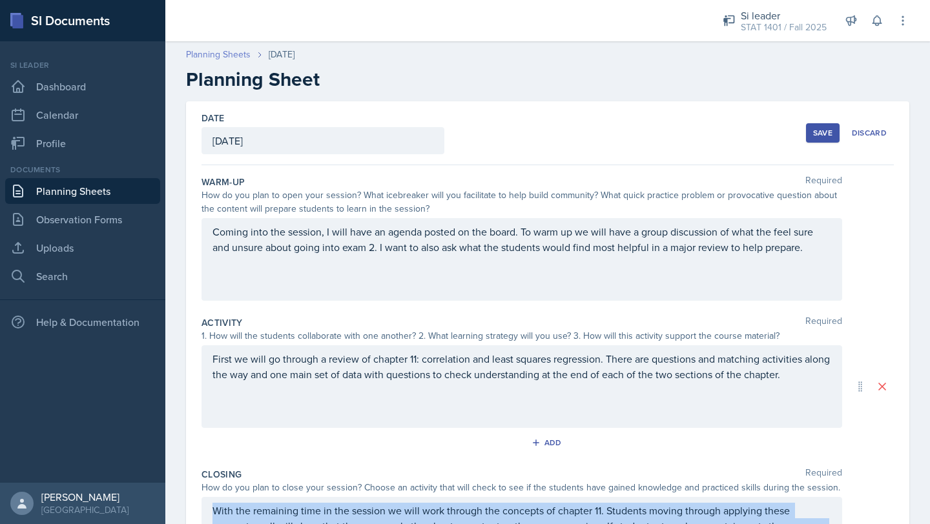
click at [217, 57] on link "Planning Sheets" at bounding box center [218, 55] width 65 height 14
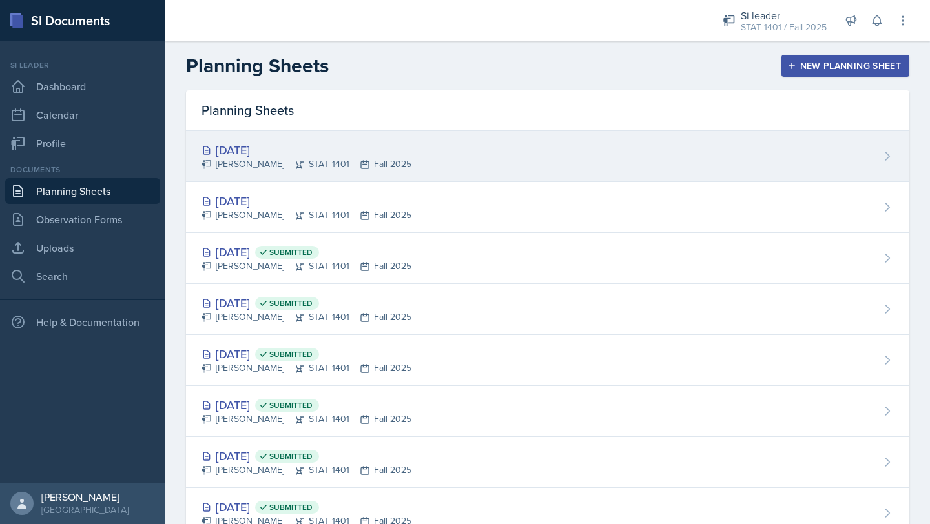
click at [271, 153] on div "[DATE]" at bounding box center [307, 149] width 210 height 17
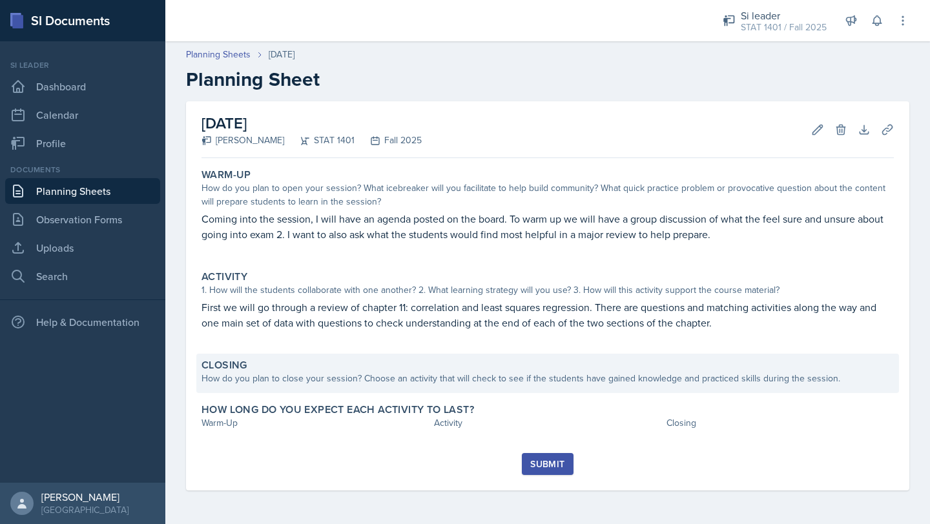
click at [273, 379] on div "How do you plan to close your session? Choose an activity that will check to se…" at bounding box center [548, 379] width 692 height 14
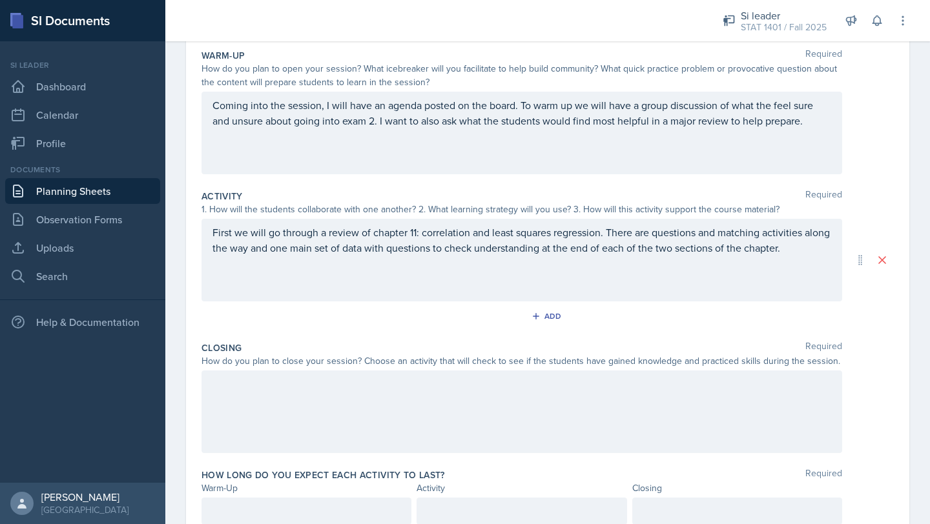
click at [271, 389] on p at bounding box center [522, 385] width 619 height 16
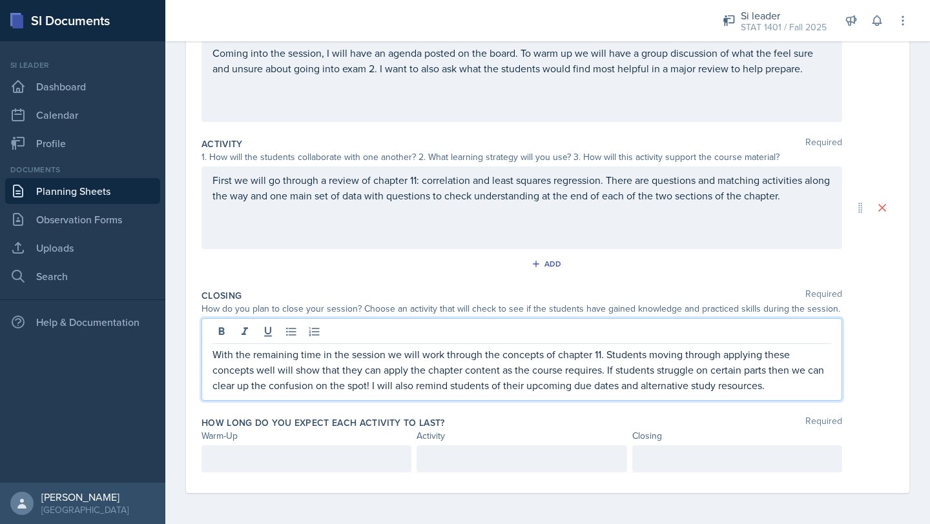
click at [260, 455] on p at bounding box center [307, 459] width 188 height 16
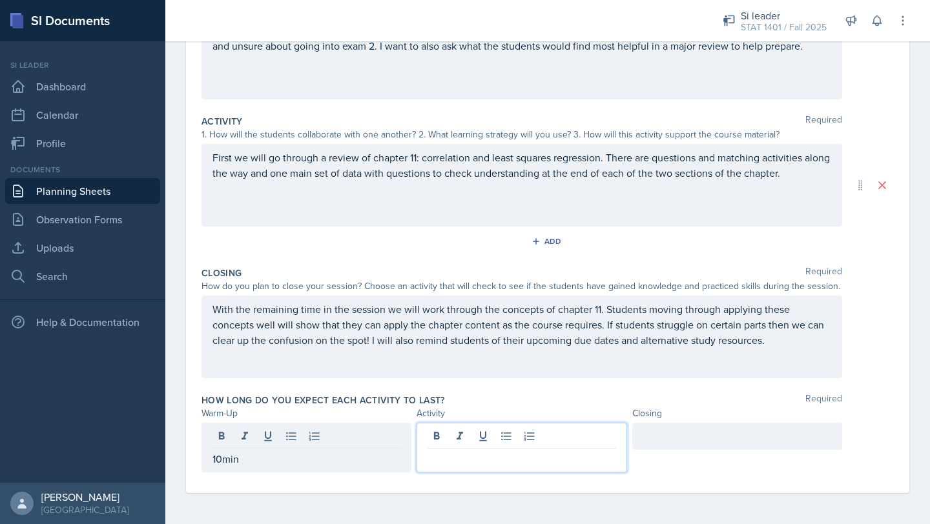
click at [459, 435] on div at bounding box center [522, 448] width 210 height 50
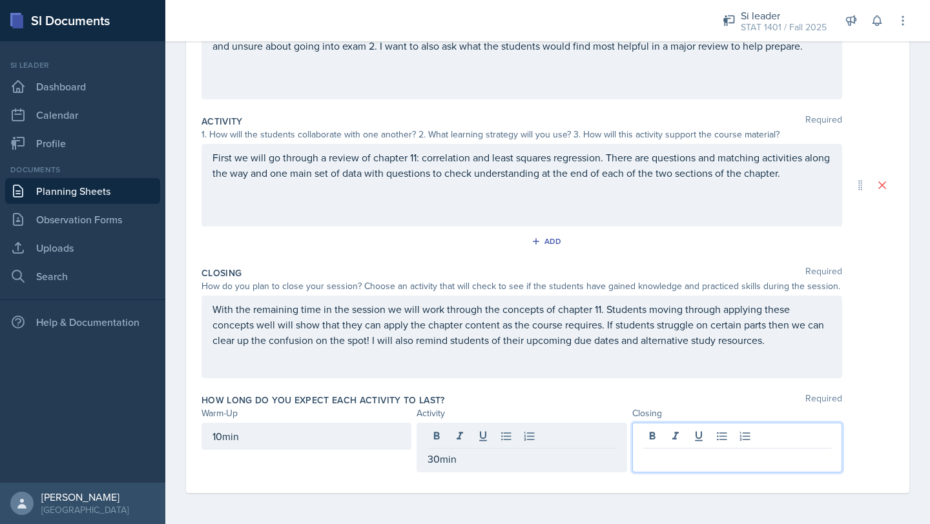
click at [683, 442] on div at bounding box center [737, 448] width 210 height 50
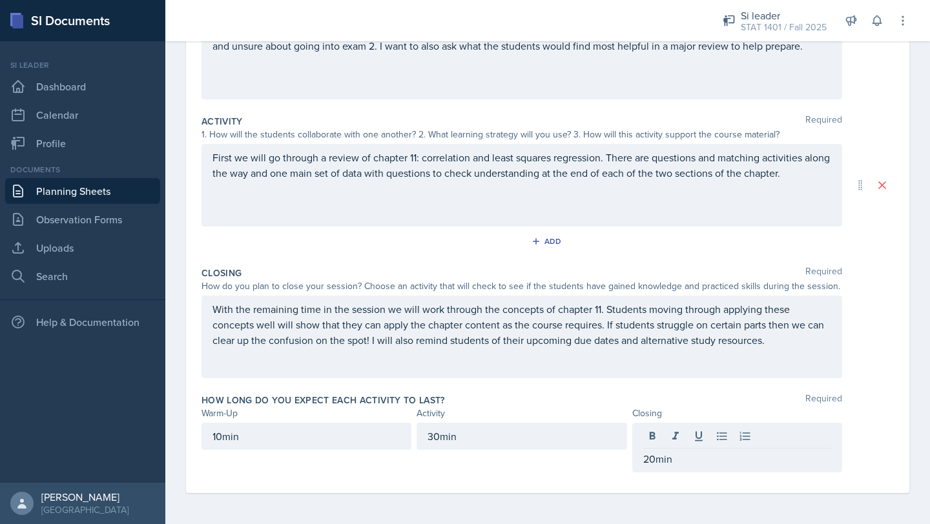
click at [865, 450] on div "10min 30min 20min" at bounding box center [548, 448] width 692 height 50
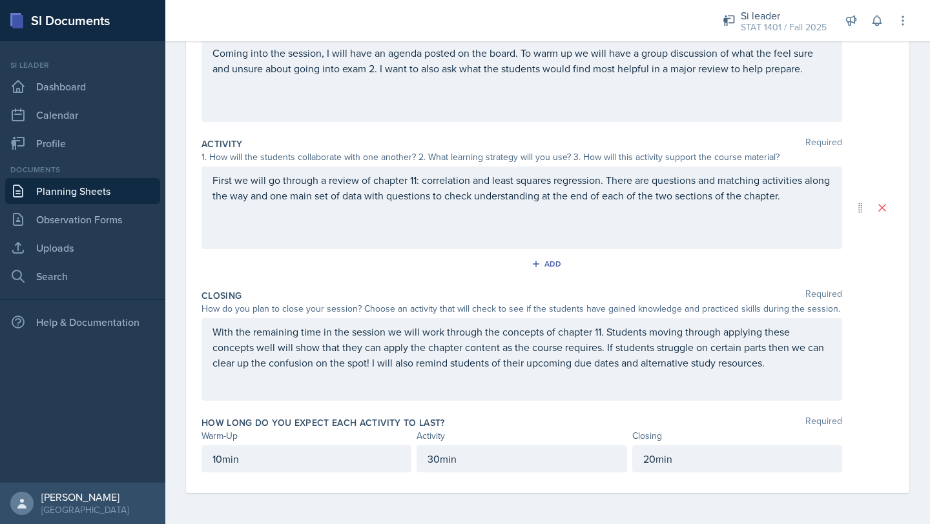
scroll to position [0, 0]
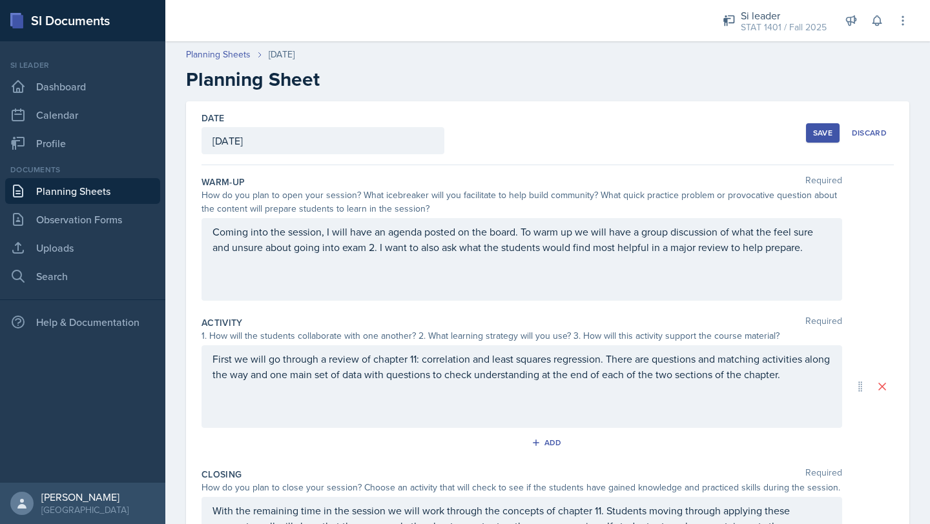
click at [816, 136] on div "Save" at bounding box center [822, 133] width 19 height 10
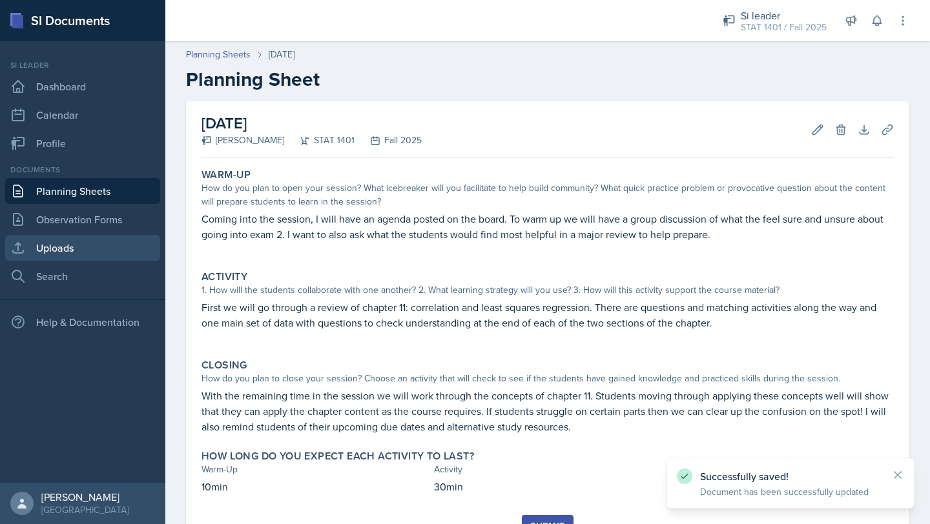
click at [45, 246] on link "Uploads" at bounding box center [82, 248] width 155 height 26
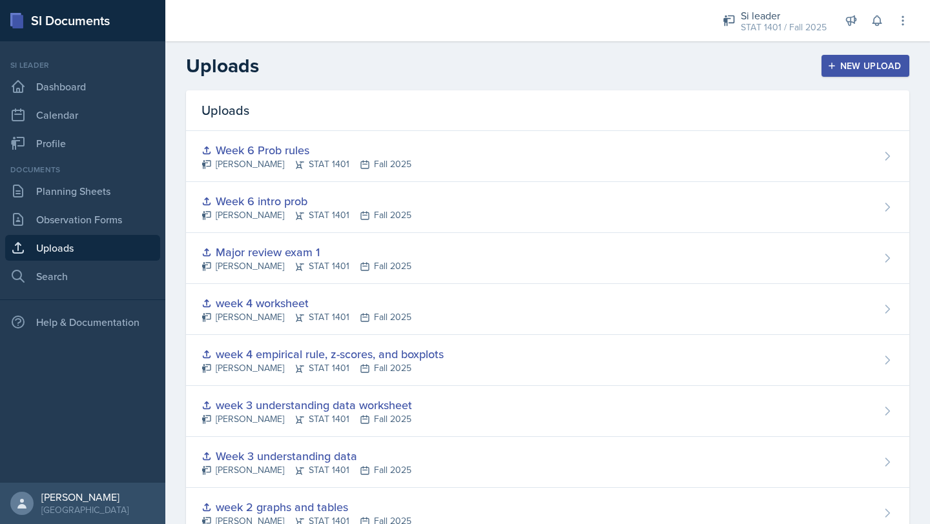
click at [853, 71] on div "New Upload" at bounding box center [866, 66] width 72 height 10
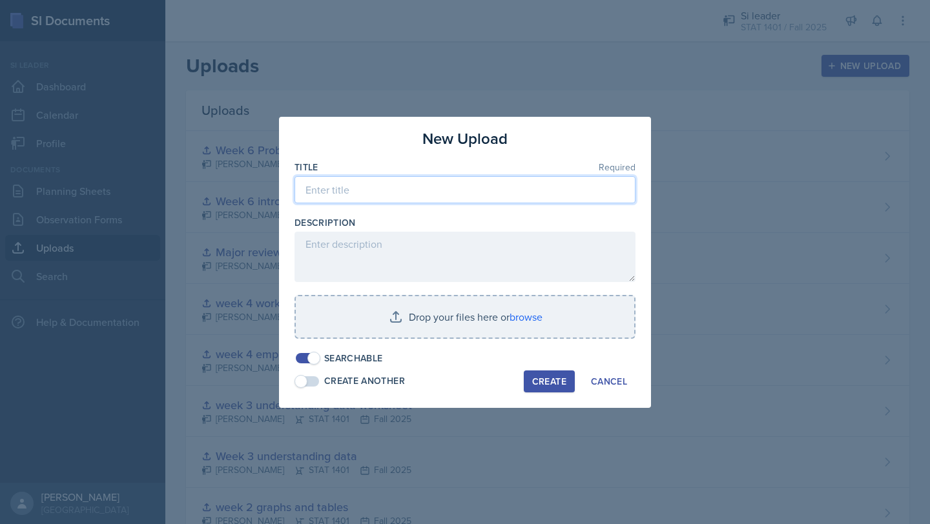
click at [546, 195] on input at bounding box center [465, 189] width 341 height 27
type input "Ch.11 Correlation and LSRL"
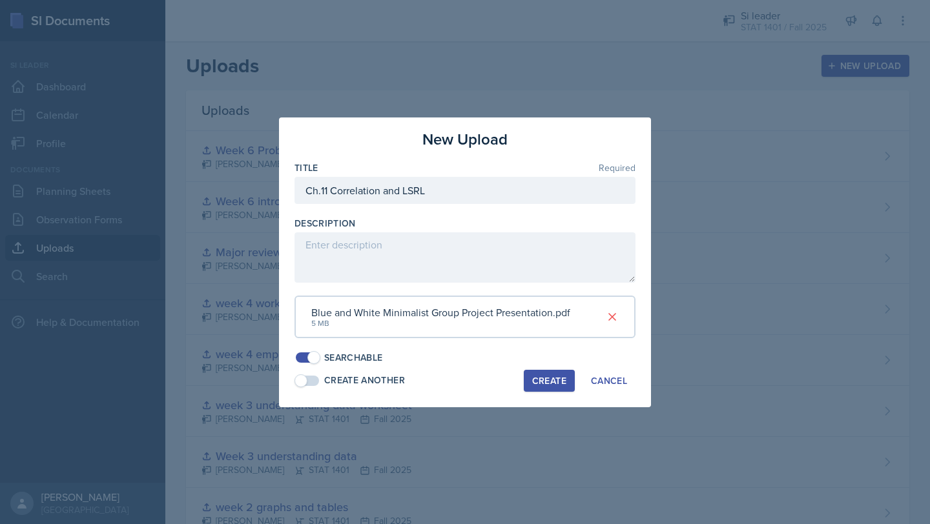
click at [556, 376] on div "Create" at bounding box center [549, 381] width 34 height 10
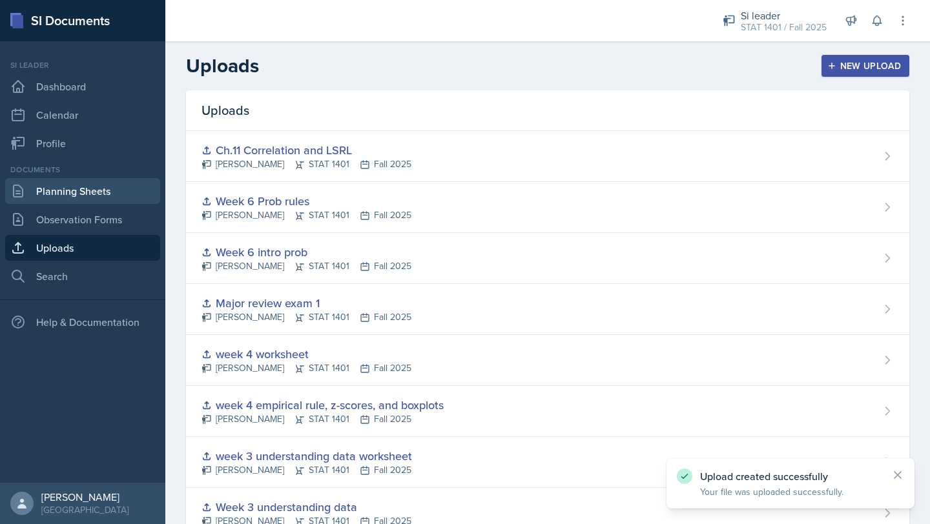
click at [114, 187] on link "Planning Sheets" at bounding box center [82, 191] width 155 height 26
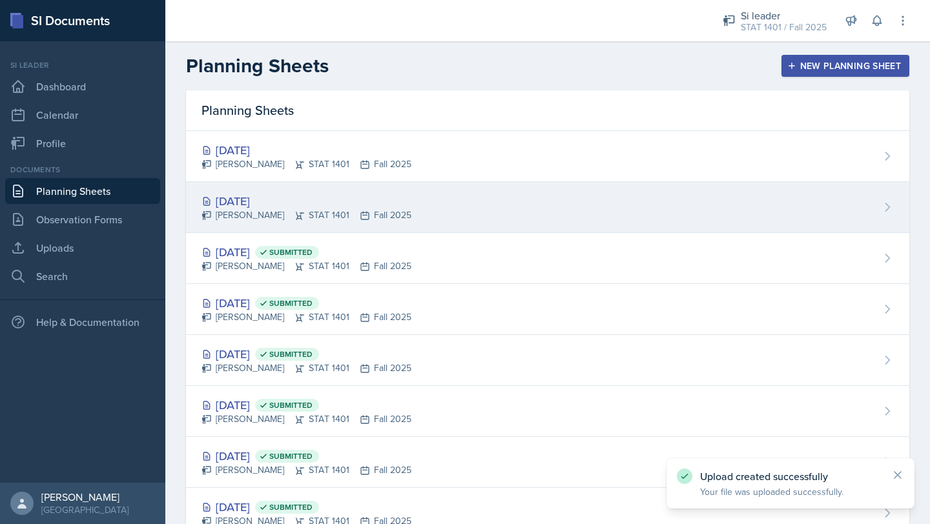
click at [296, 213] on icon at bounding box center [300, 216] width 8 height 8
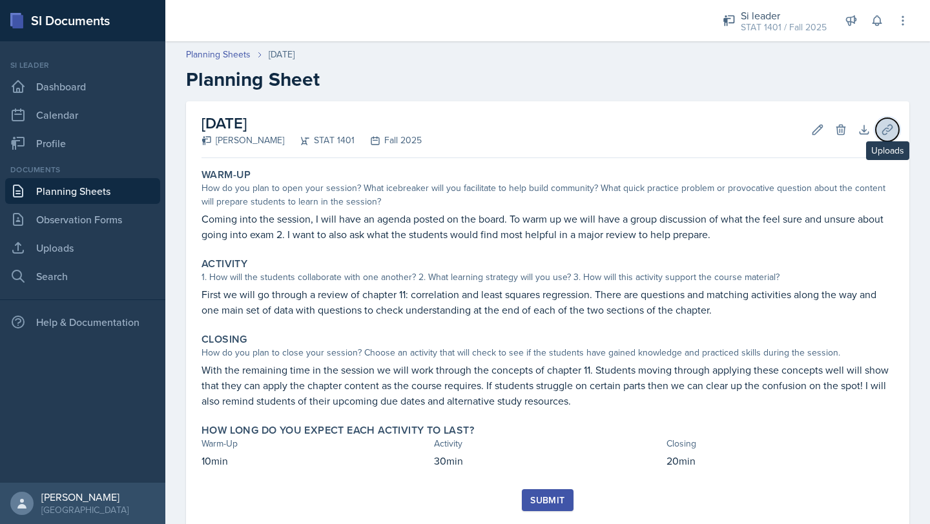
click at [895, 127] on button "Uploads" at bounding box center [887, 129] width 23 height 23
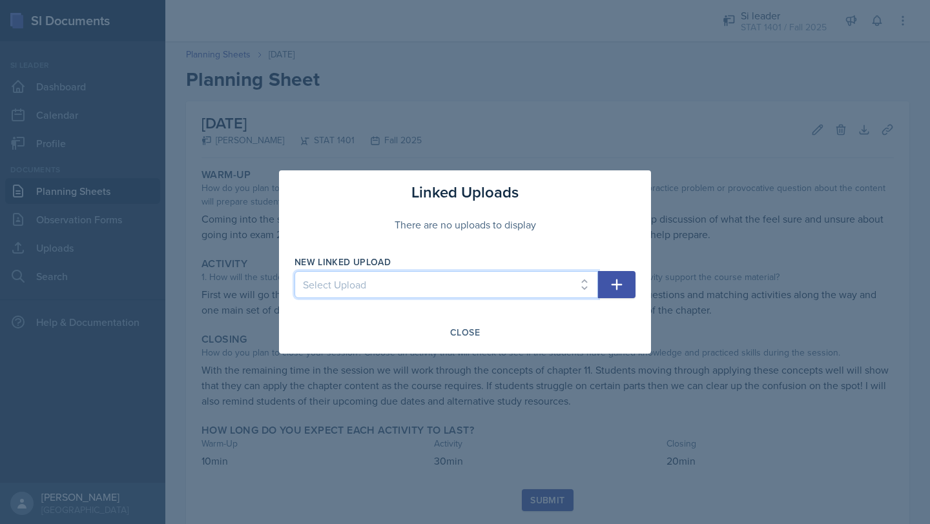
click at [529, 282] on select "Select Upload Week 1 understanding Data Major review exam 1 week 2 graphs and t…" at bounding box center [447, 284] width 304 height 27
click at [457, 327] on div "Close" at bounding box center [465, 332] width 30 height 10
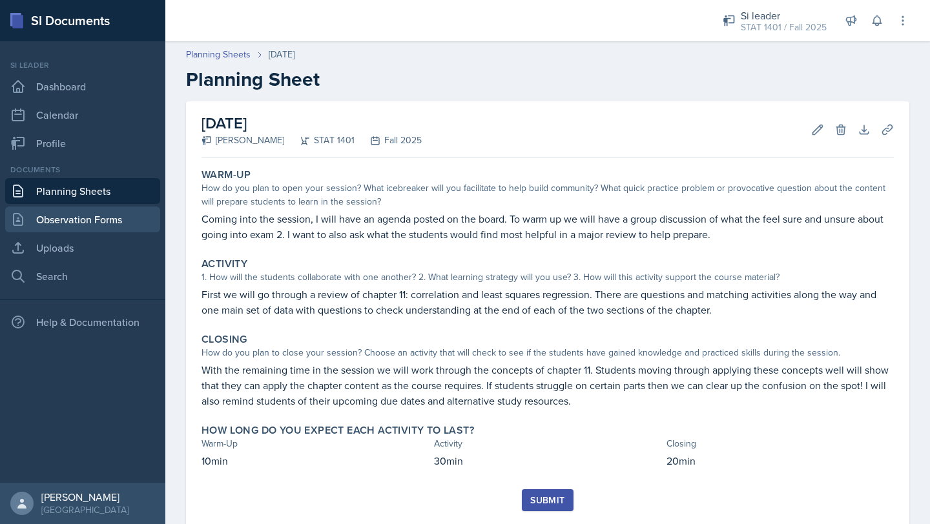
click at [56, 218] on link "Observation Forms" at bounding box center [82, 220] width 155 height 26
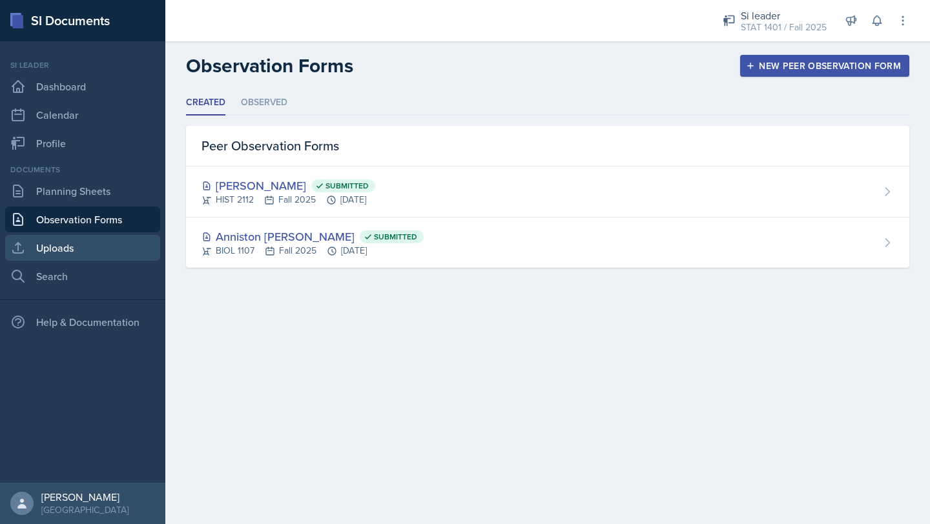
click at [54, 239] on link "Uploads" at bounding box center [82, 248] width 155 height 26
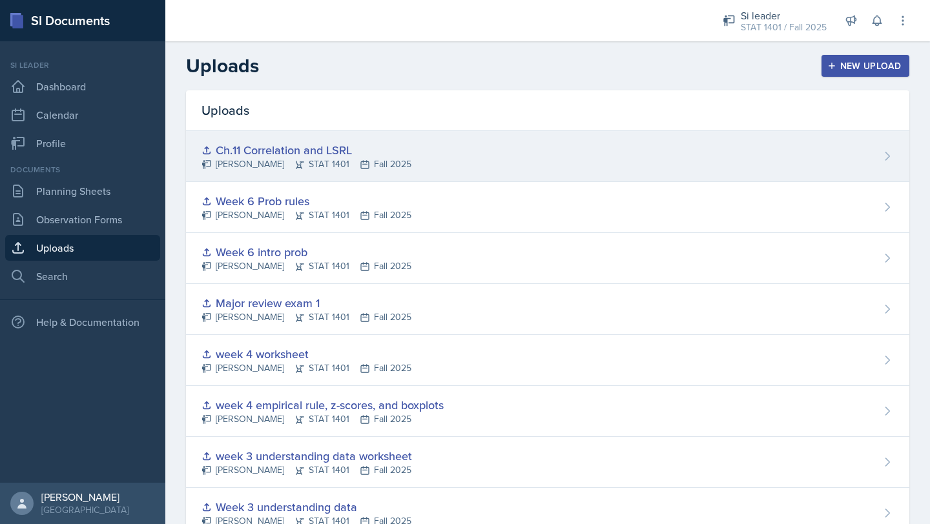
click at [852, 149] on div "Ch.11 Correlation and LSRL [PERSON_NAME] STAT 1401 Fall 2025" at bounding box center [547, 156] width 723 height 51
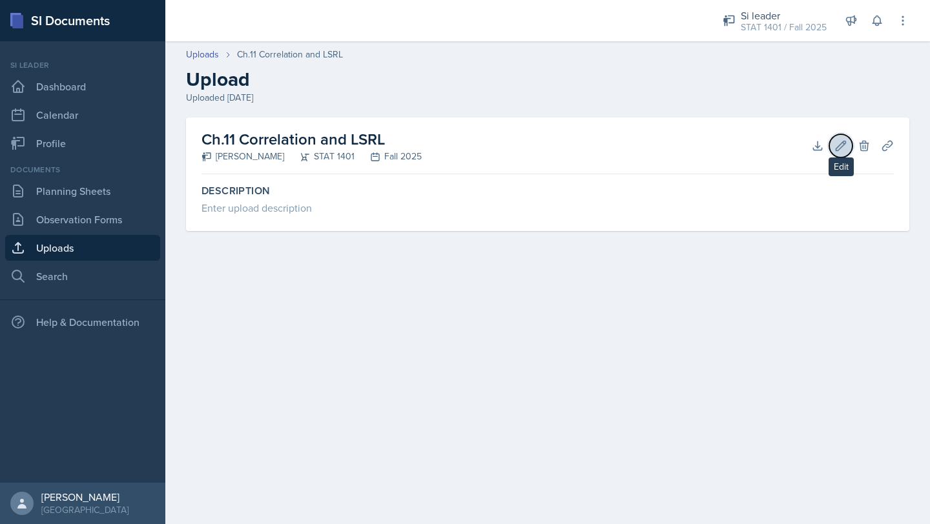
click at [838, 143] on icon at bounding box center [841, 146] width 13 height 13
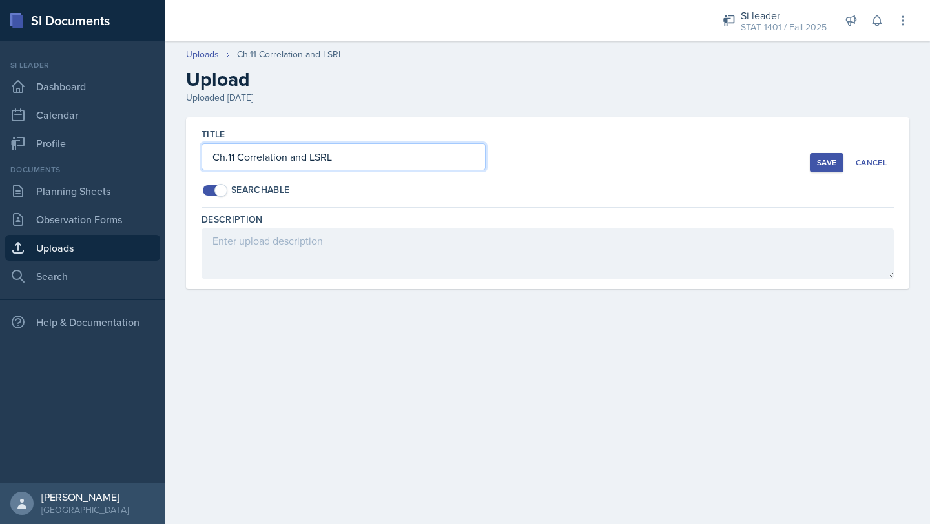
click at [213, 156] on input "Ch.11 Correlation and LSRL" at bounding box center [344, 156] width 284 height 27
type input "Week 7 Ch.11 Correlation and LSRL"
click at [832, 156] on button "Save" at bounding box center [827, 162] width 34 height 19
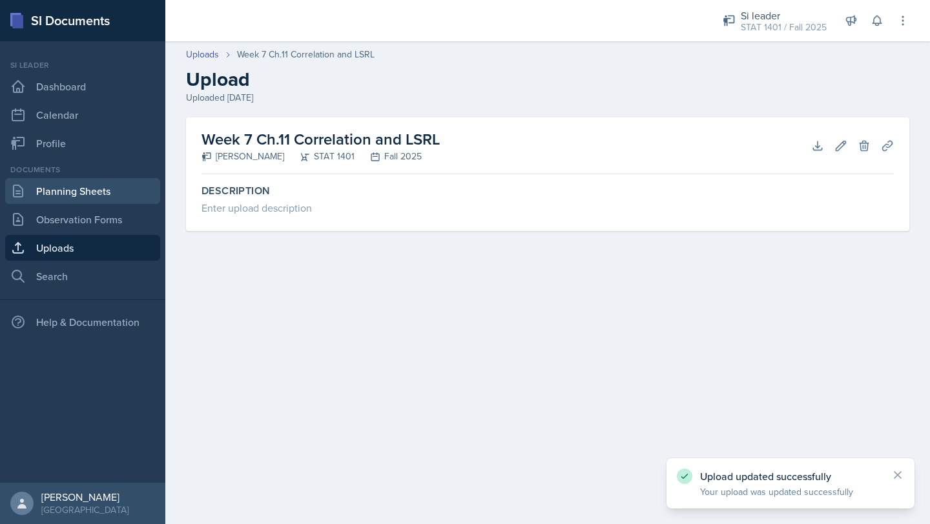
click at [88, 202] on link "Planning Sheets" at bounding box center [82, 191] width 155 height 26
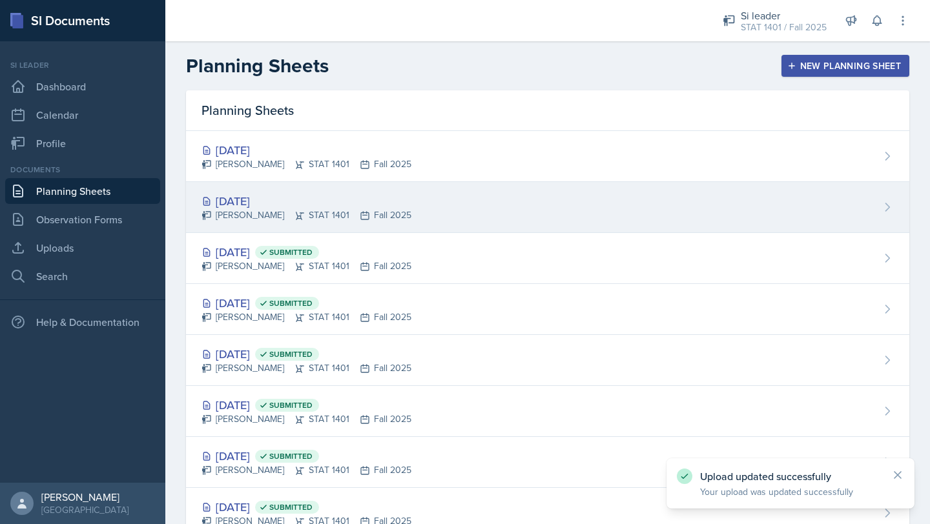
click at [245, 210] on div "[PERSON_NAME] STAT 1401 Fall 2025" at bounding box center [307, 216] width 210 height 14
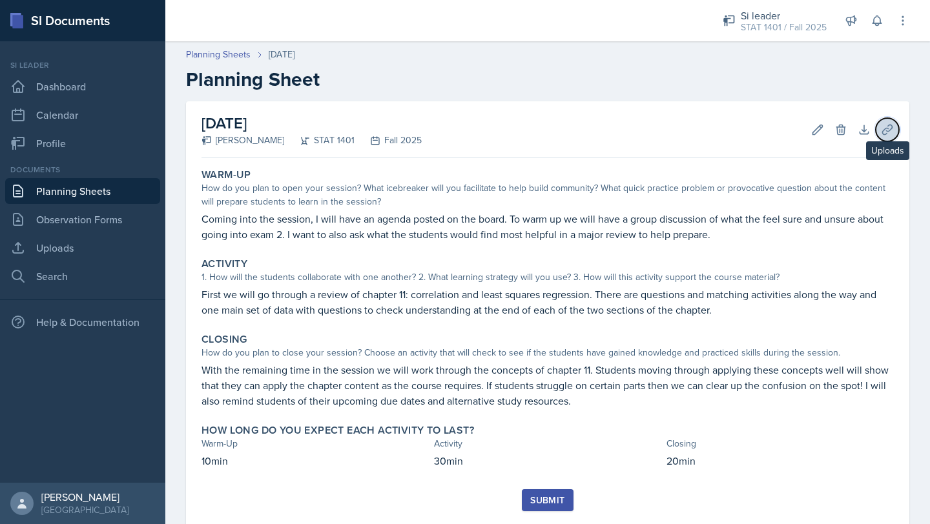
click at [882, 130] on icon at bounding box center [887, 129] width 13 height 13
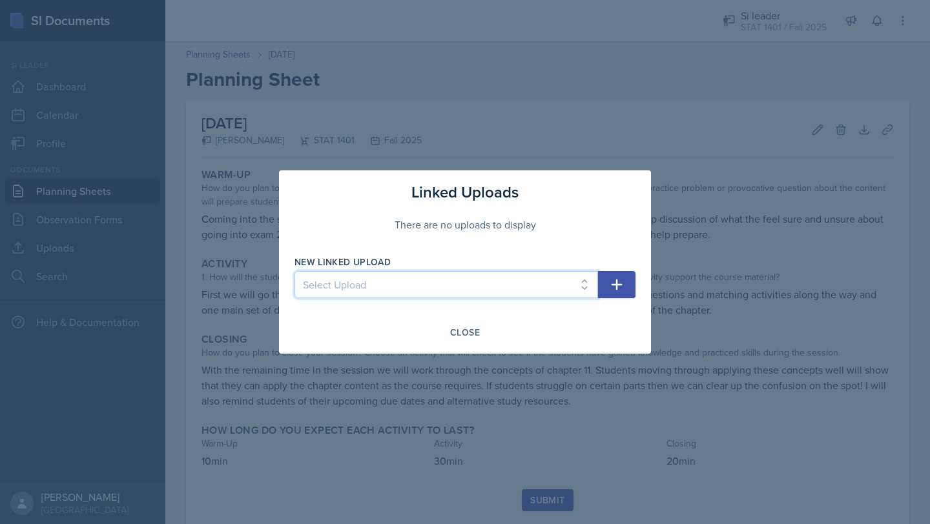
click at [534, 291] on select "Select Upload Week 1 understanding Data Major review exam 1 week 2 graphs and t…" at bounding box center [447, 284] width 304 height 27
select select "9e81ab98-2c6f-4351-8409-14b2f7c361d8"
click at [295, 271] on select "Select Upload Week 1 understanding Data Major review exam 1 week 2 graphs and t…" at bounding box center [447, 284] width 304 height 27
click at [616, 284] on icon "button" at bounding box center [617, 285] width 11 height 11
select select
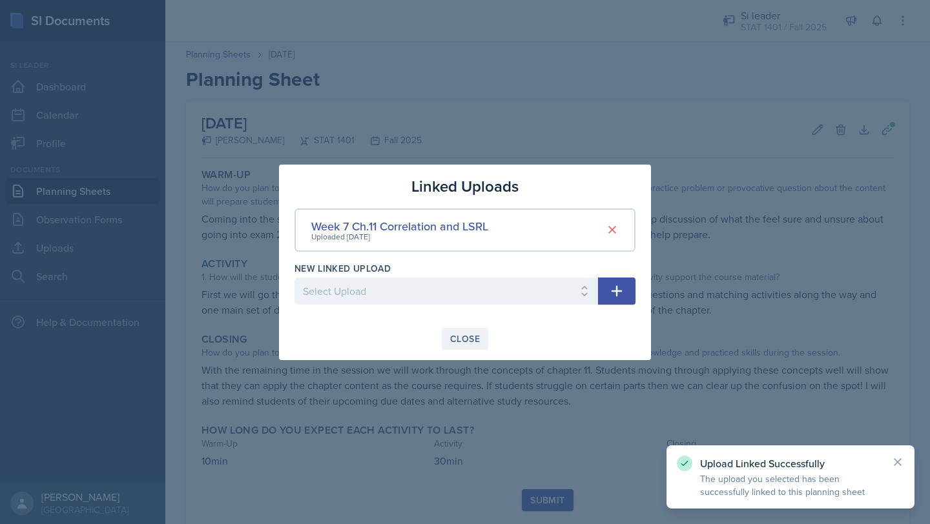
click at [461, 345] on button "Close" at bounding box center [465, 339] width 47 height 22
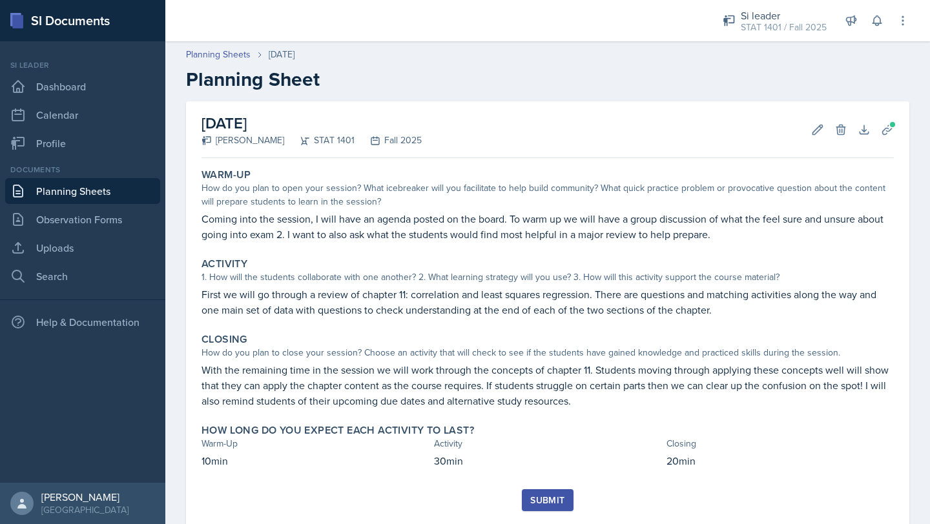
click at [544, 504] on div "Submit" at bounding box center [547, 500] width 34 height 10
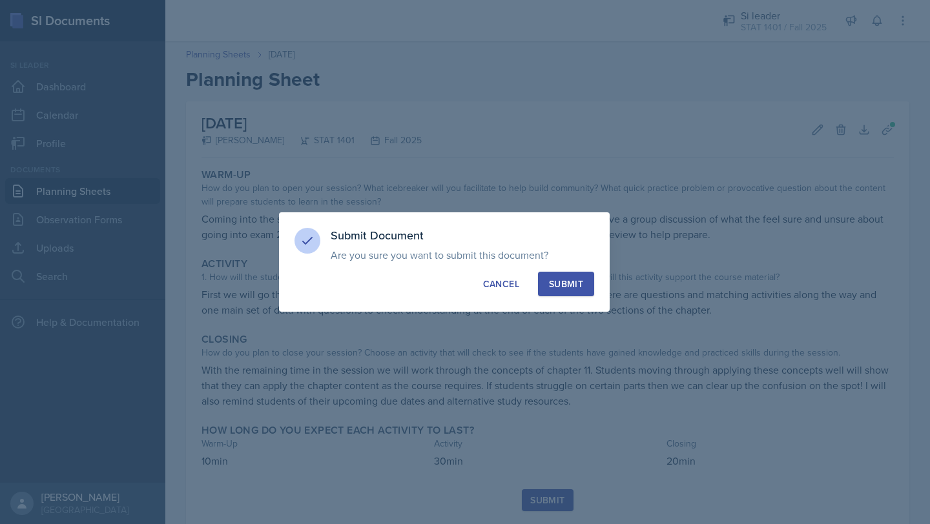
click at [570, 287] on div "Submit" at bounding box center [566, 284] width 34 height 13
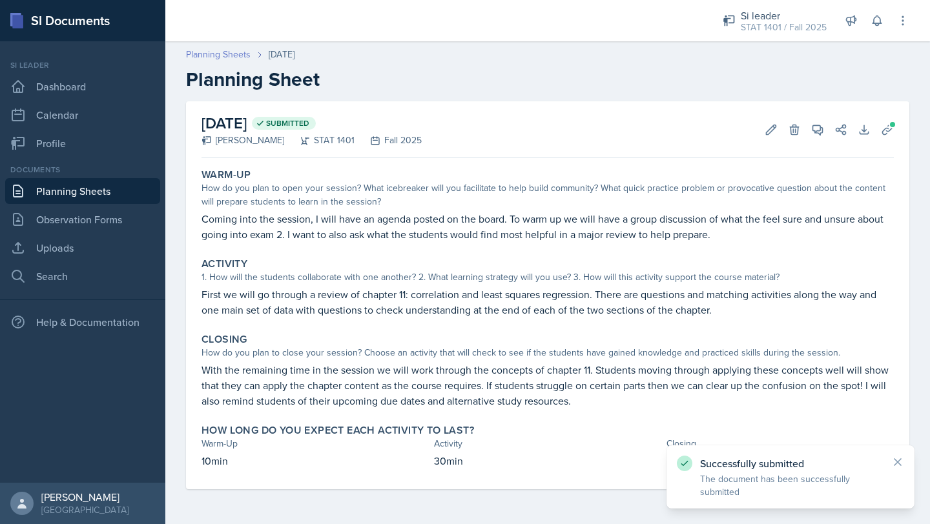
click at [211, 56] on link "Planning Sheets" at bounding box center [218, 55] width 65 height 14
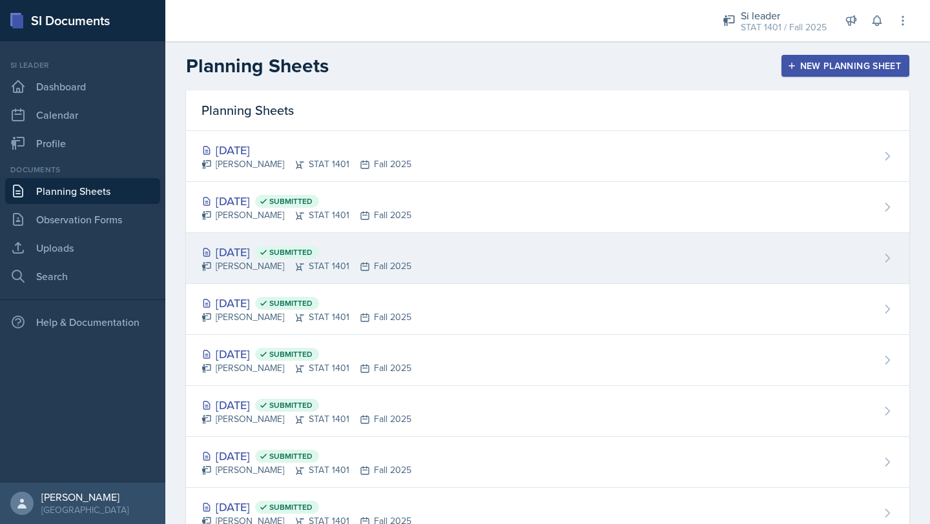
click at [255, 265] on div "[PERSON_NAME] STAT 1401 Fall 2025" at bounding box center [307, 267] width 210 height 14
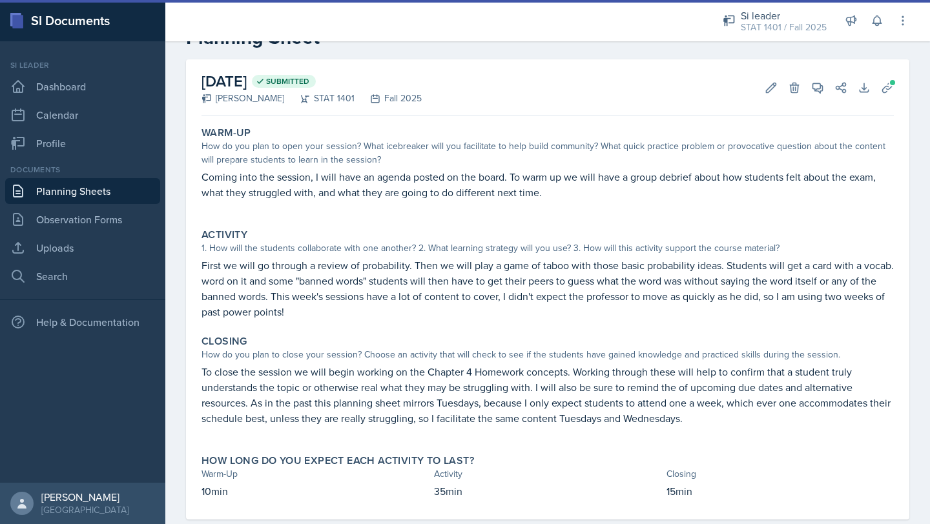
scroll to position [68, 0]
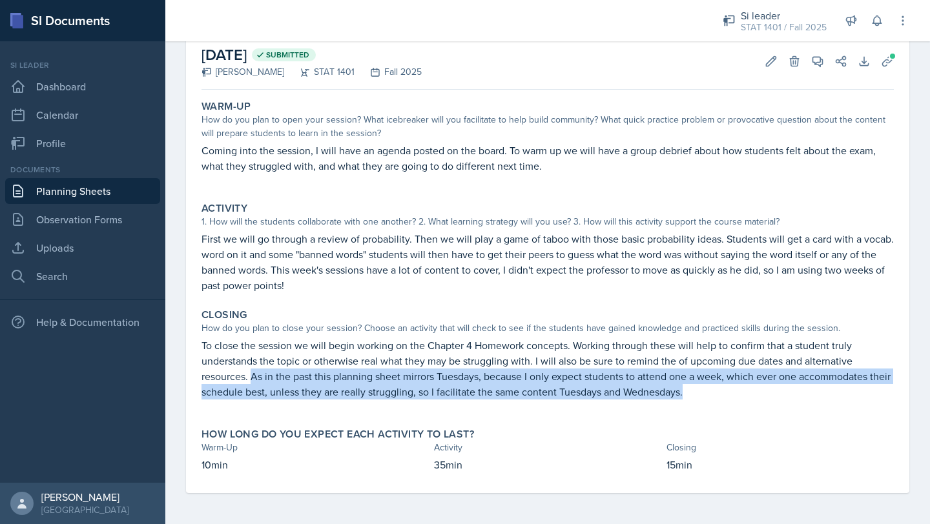
drag, startPoint x: 251, startPoint y: 378, endPoint x: 282, endPoint y: 413, distance: 47.1
click at [282, 413] on div "Closing How do you plan to close your session? Choose an activity that will che…" at bounding box center [547, 361] width 703 height 114
copy p "As in the past this planning sheet mirrors Tuesdays, because I only expect stud…"
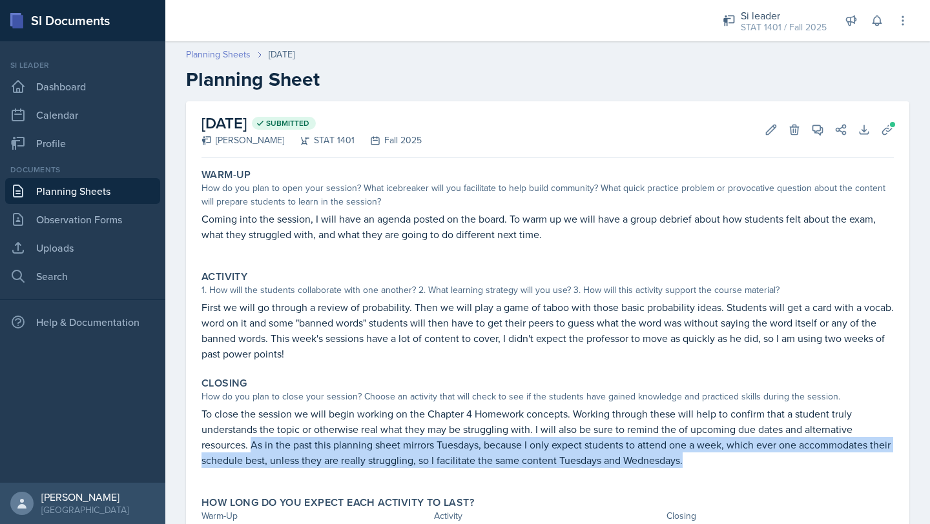
click at [211, 50] on link "Planning Sheets" at bounding box center [218, 55] width 65 height 14
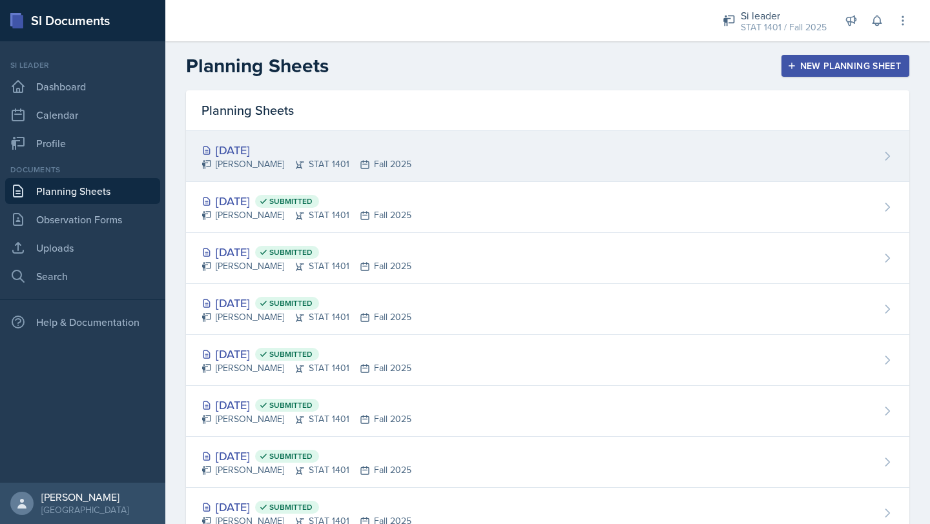
click at [281, 159] on div "[PERSON_NAME] STAT 1401 Fall 2025" at bounding box center [307, 165] width 210 height 14
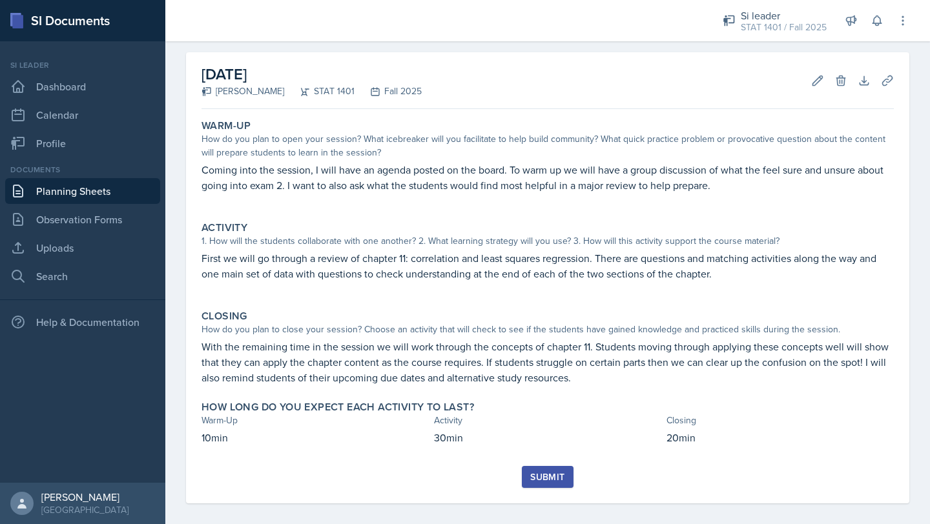
scroll to position [59, 0]
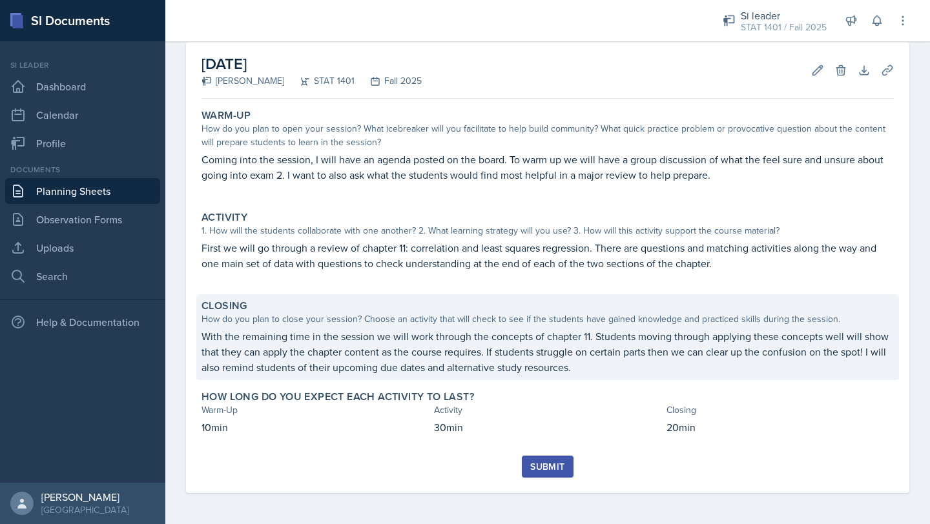
click at [342, 355] on p "With the remaining time in the session we will work through the concepts of cha…" at bounding box center [548, 352] width 692 height 47
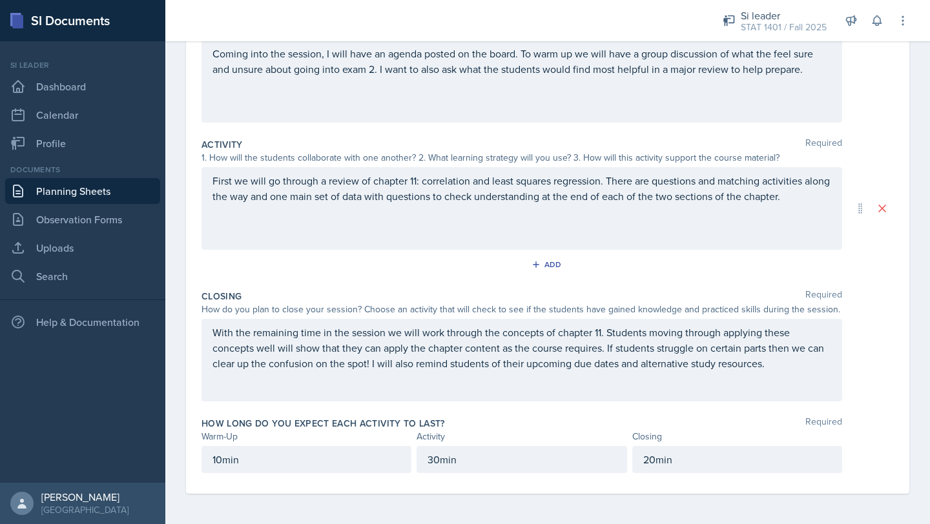
scroll to position [179, 0]
click at [778, 371] on div "With the remaining time in the session we will work through the concepts of cha…" at bounding box center [522, 359] width 641 height 83
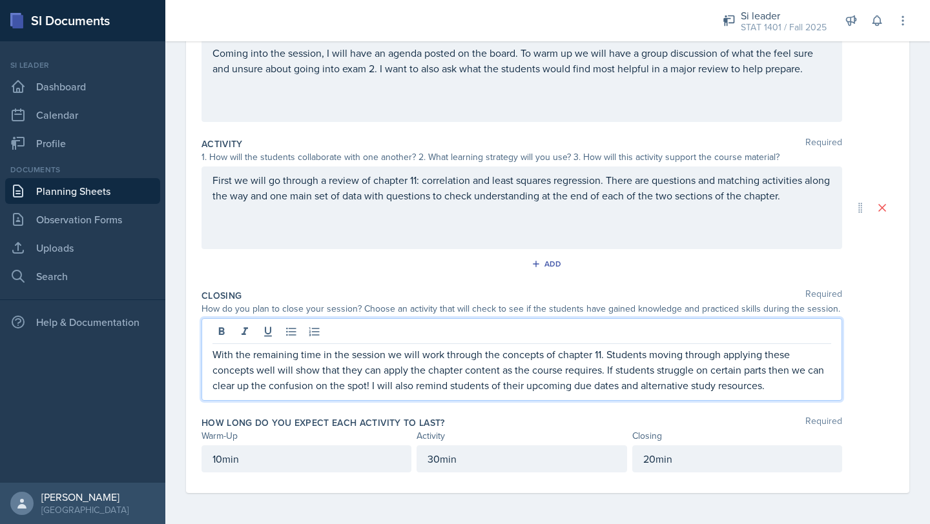
click at [779, 389] on p "With the remaining time in the session we will work through the concepts of cha…" at bounding box center [522, 370] width 619 height 47
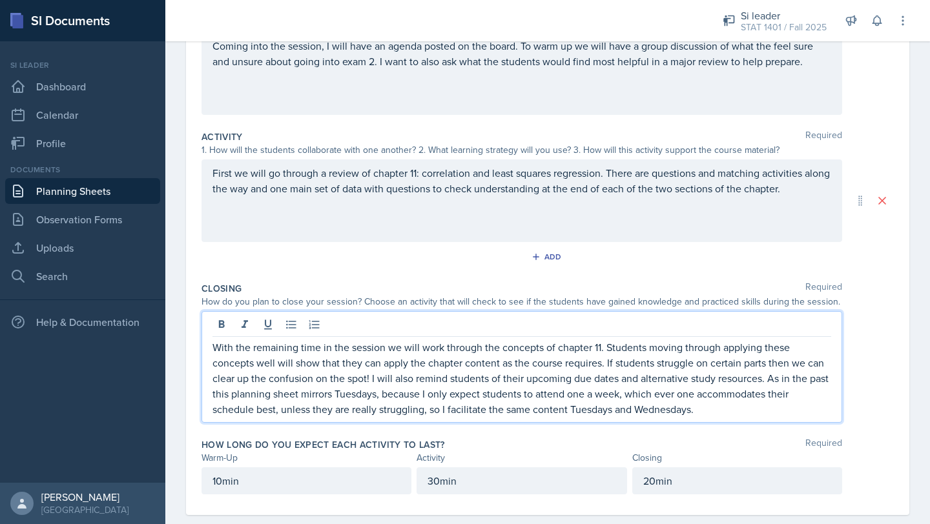
scroll to position [0, 0]
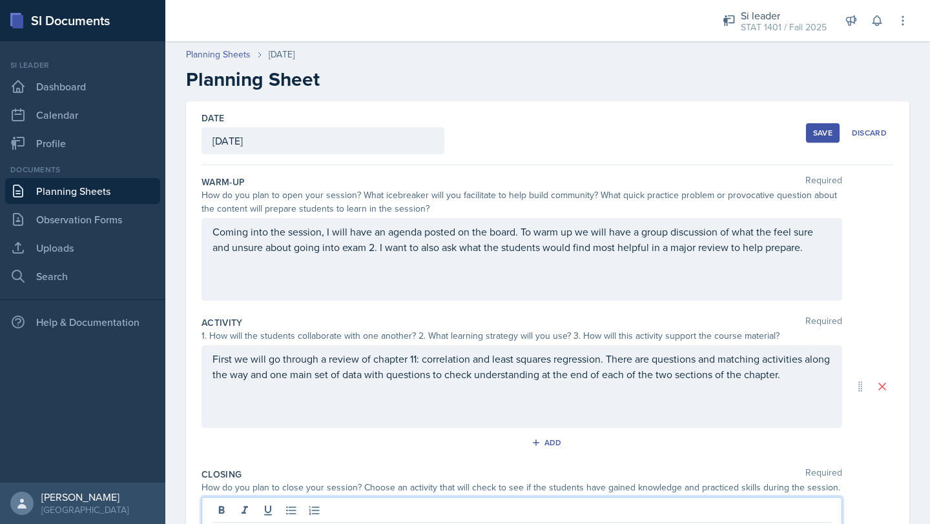
click at [829, 136] on div "Save" at bounding box center [822, 133] width 19 height 10
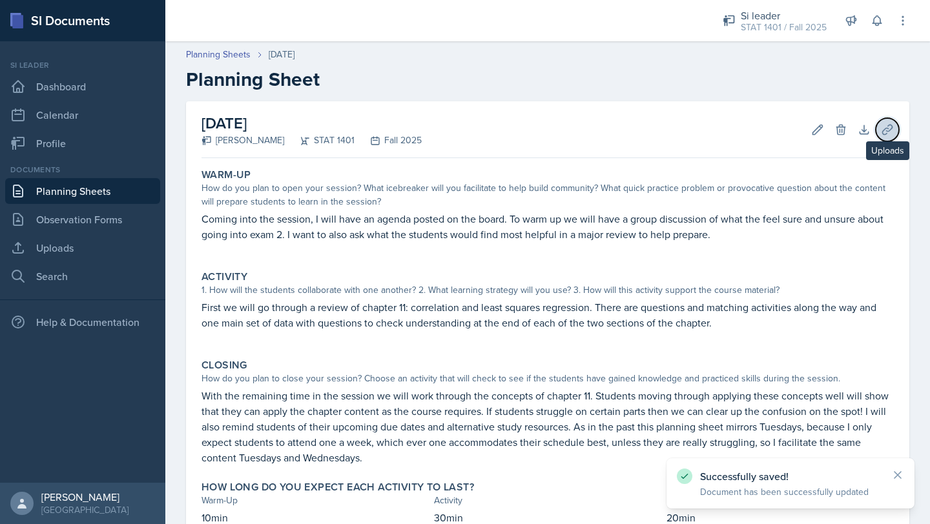
click at [883, 128] on icon at bounding box center [887, 129] width 13 height 13
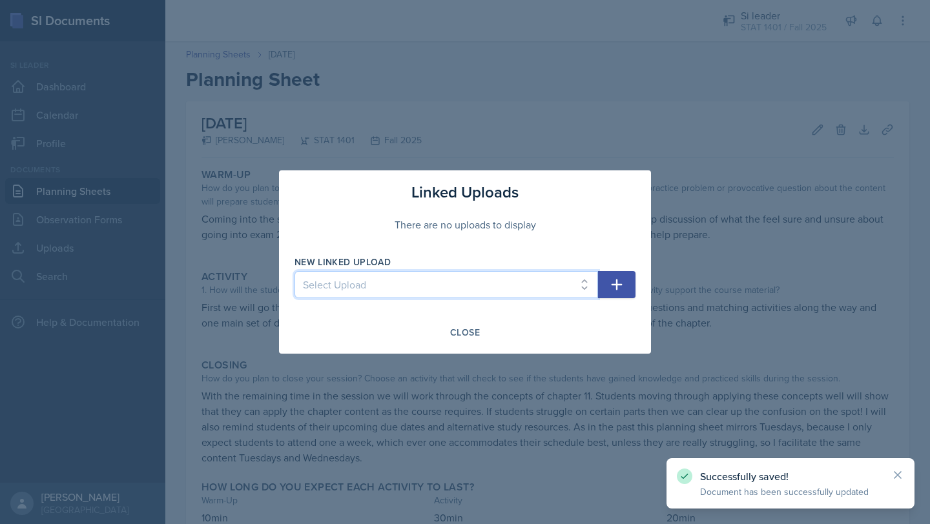
click at [566, 271] on select "Select Upload Week 1 understanding Data Major review exam 1 week 2 graphs and t…" at bounding box center [447, 284] width 304 height 27
select select "9e81ab98-2c6f-4351-8409-14b2f7c361d8"
click at [295, 271] on select "Select Upload Week 1 understanding Data Major review exam 1 week 2 graphs and t…" at bounding box center [447, 284] width 304 height 27
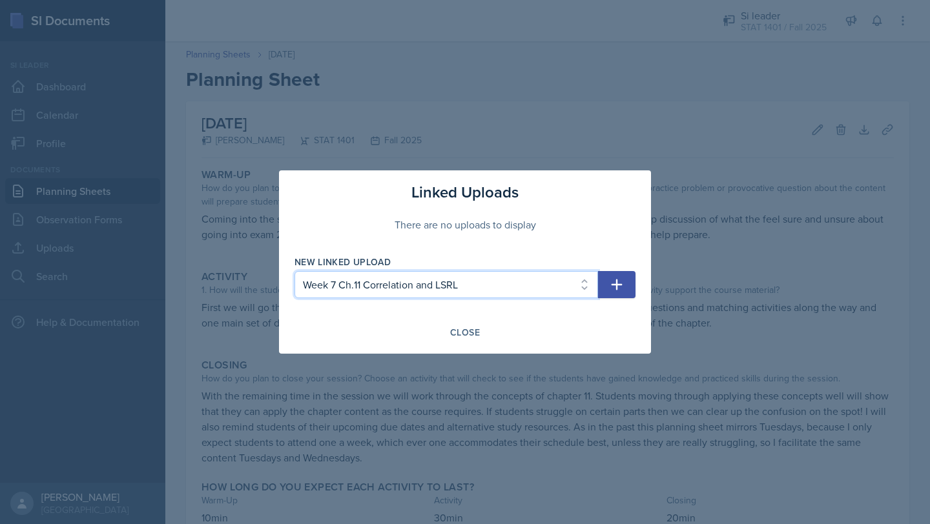
click at [559, 285] on select "Select Upload Week 1 understanding Data Major review exam 1 week 2 graphs and t…" at bounding box center [447, 284] width 304 height 27
click at [618, 291] on icon "button" at bounding box center [617, 285] width 16 height 16
select select
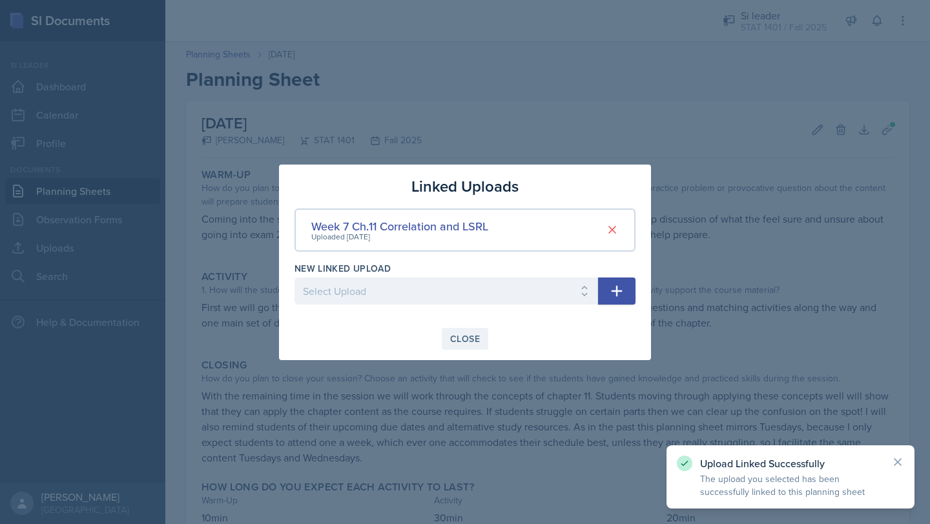
click at [457, 344] on div "Close" at bounding box center [465, 339] width 30 height 10
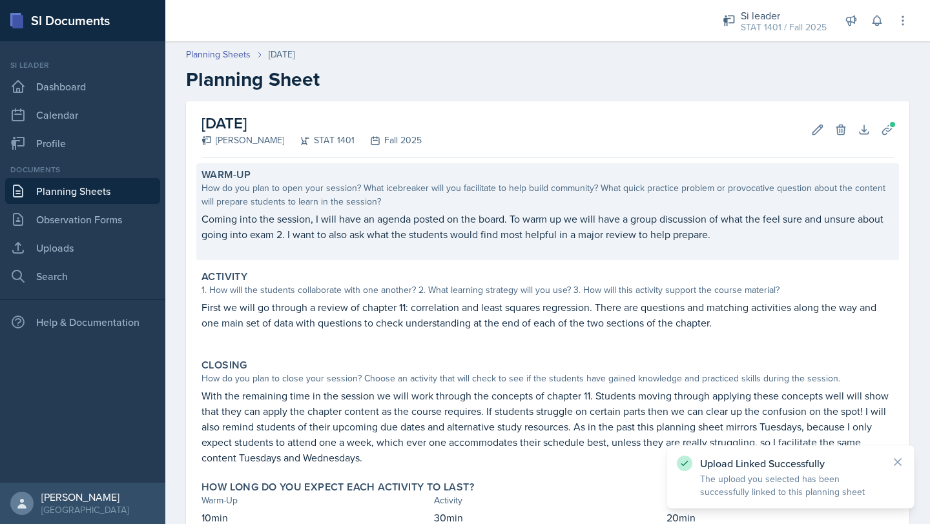
scroll to position [90, 0]
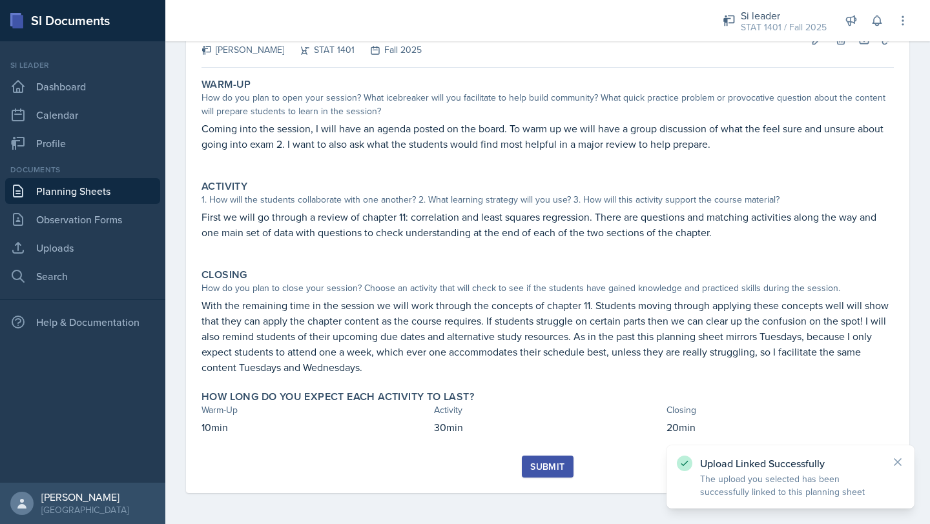
click at [547, 464] on div "Submit" at bounding box center [547, 467] width 34 height 10
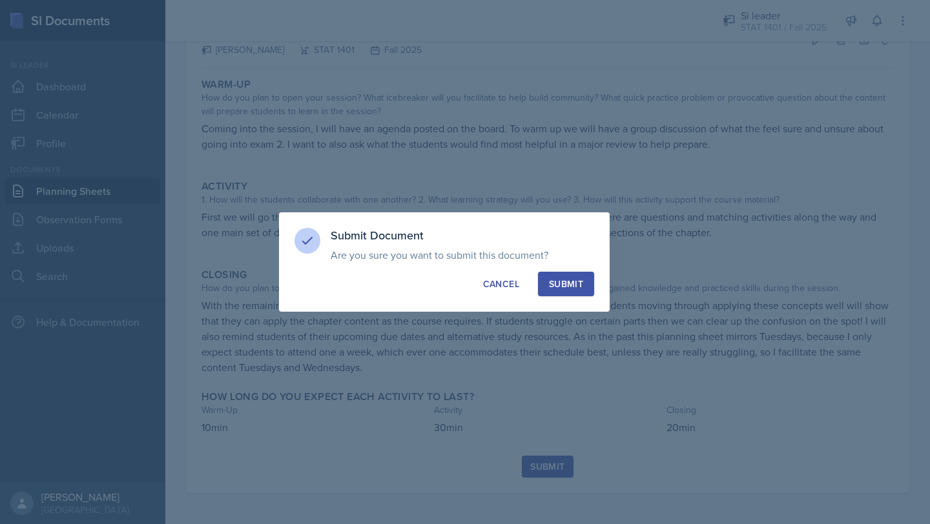
click at [561, 287] on div "Submit" at bounding box center [566, 284] width 34 height 13
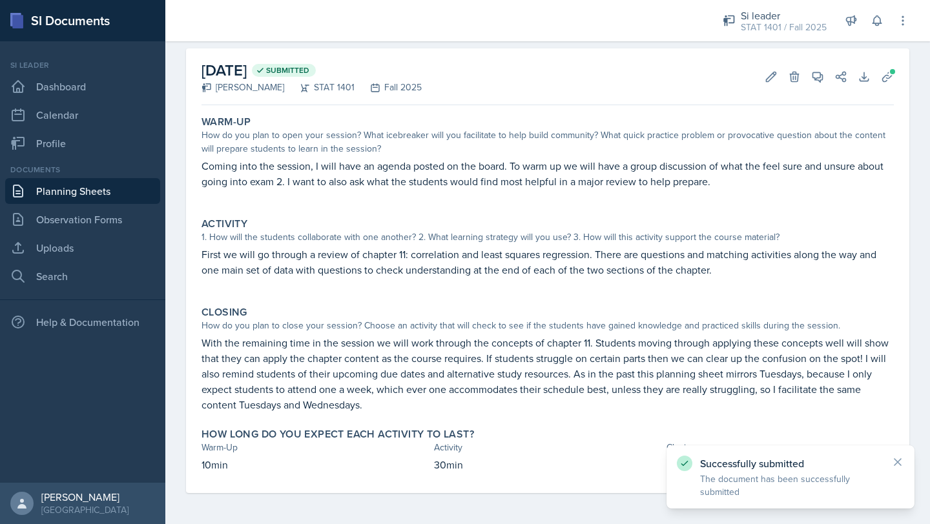
scroll to position [0, 0]
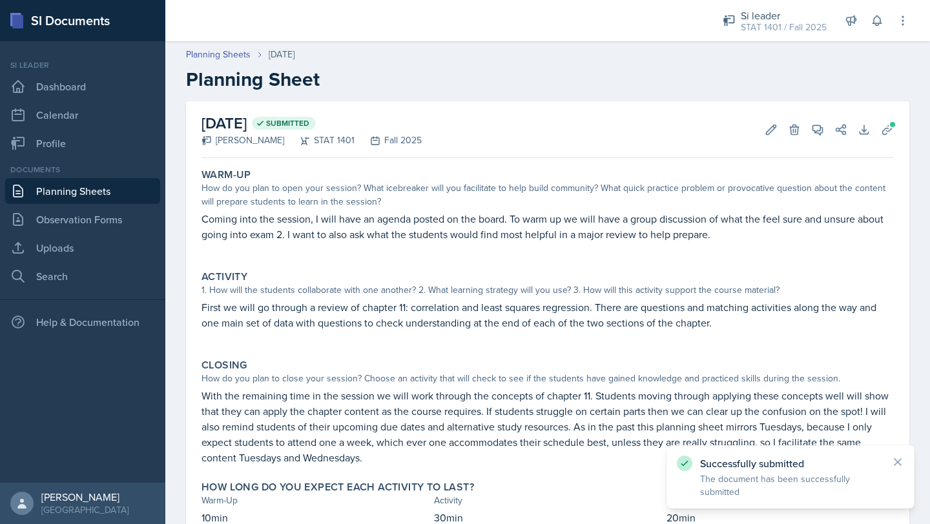
click at [67, 194] on link "Planning Sheets" at bounding box center [82, 191] width 155 height 26
